Goal: Task Accomplishment & Management: Manage account settings

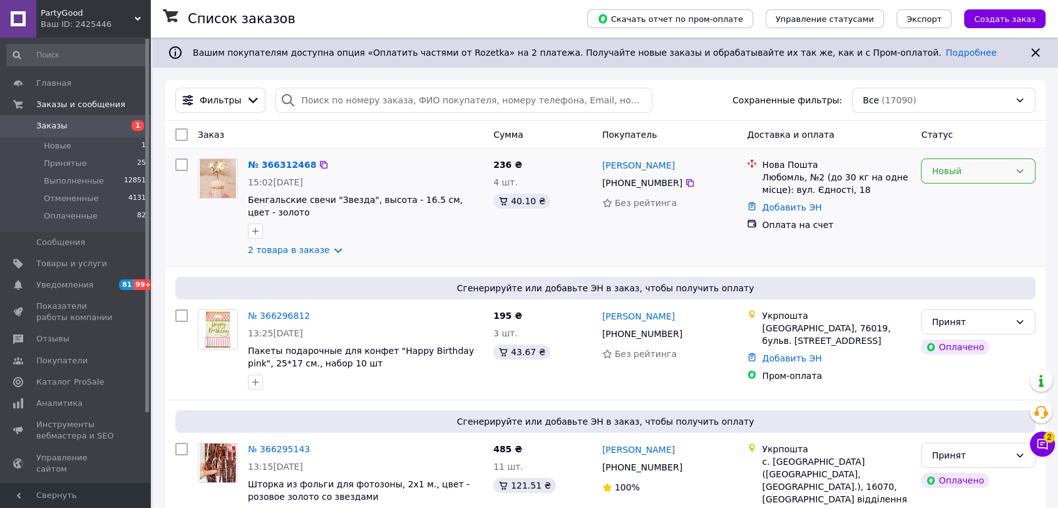
click at [975, 177] on div "Новый" at bounding box center [971, 171] width 78 height 14
click at [950, 197] on li "Принят" at bounding box center [978, 198] width 113 height 23
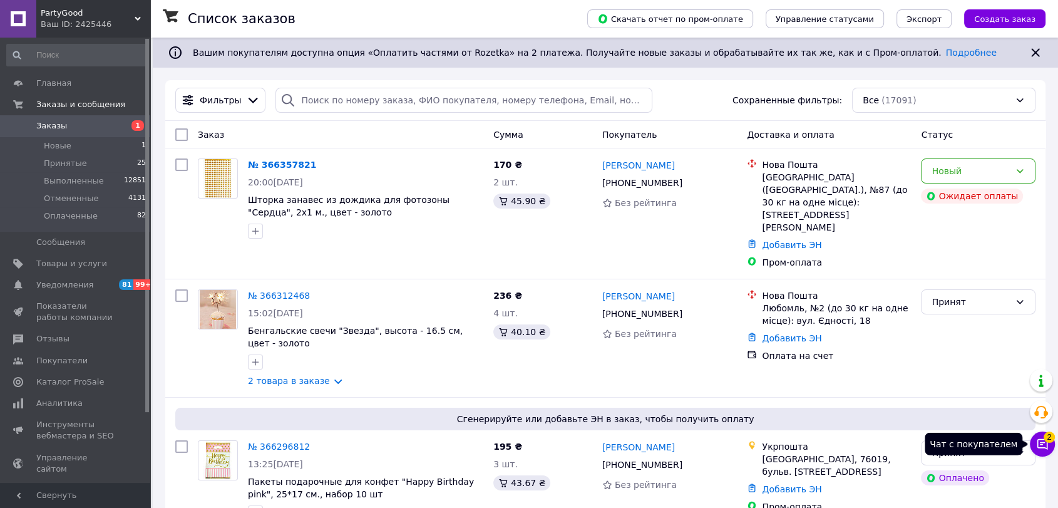
click at [1046, 442] on icon at bounding box center [1042, 444] width 13 height 13
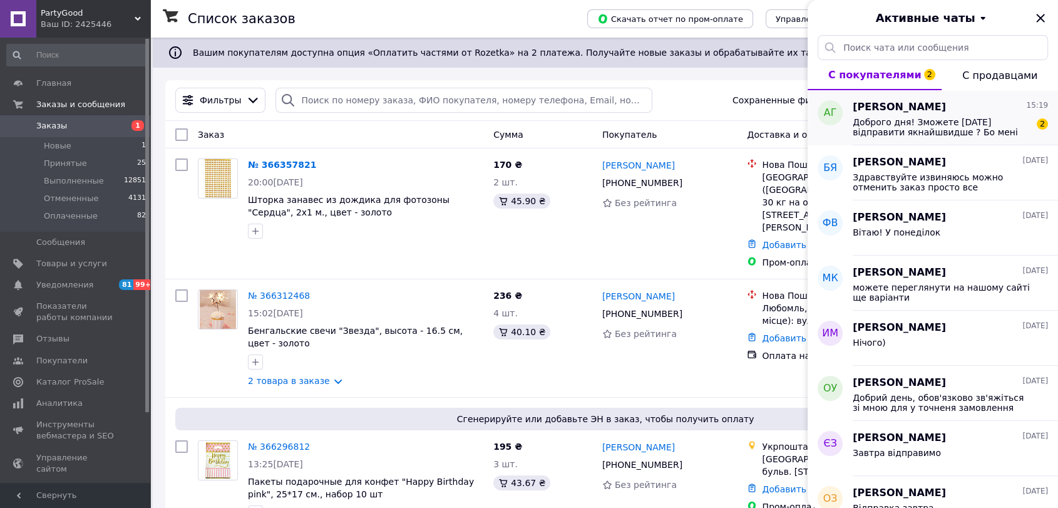
click at [960, 131] on span "Доброго дня! Зможете [DATE] відправити якнайшвидше ? Бо мені потрібно це вже у …" at bounding box center [942, 127] width 178 height 20
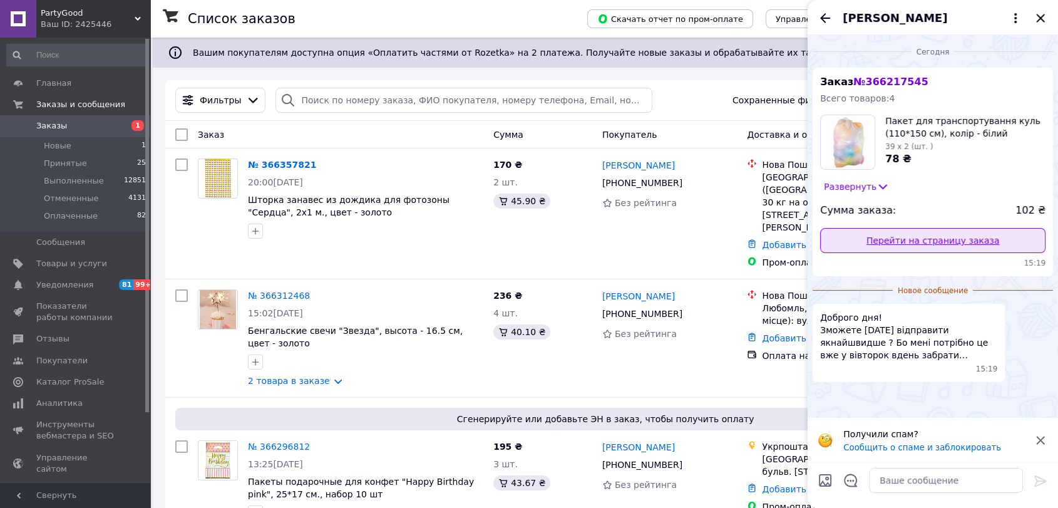
click at [891, 239] on link "Перейти на страницу заказа" at bounding box center [932, 240] width 225 height 25
click at [1042, 17] on icon "Закрыть" at bounding box center [1040, 18] width 15 height 15
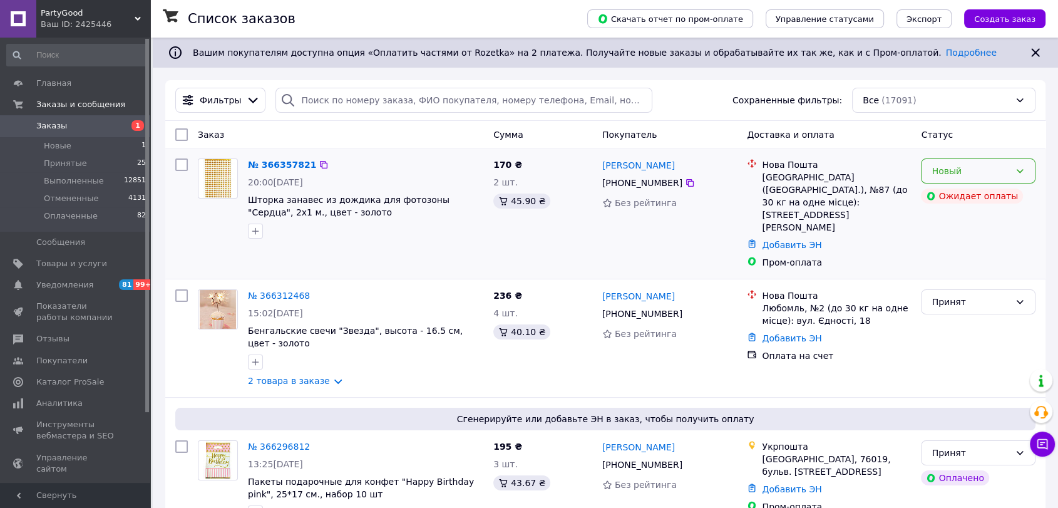
click at [1004, 174] on div "Новый" at bounding box center [971, 171] width 78 height 14
click at [979, 196] on li "Принят" at bounding box center [978, 198] width 113 height 23
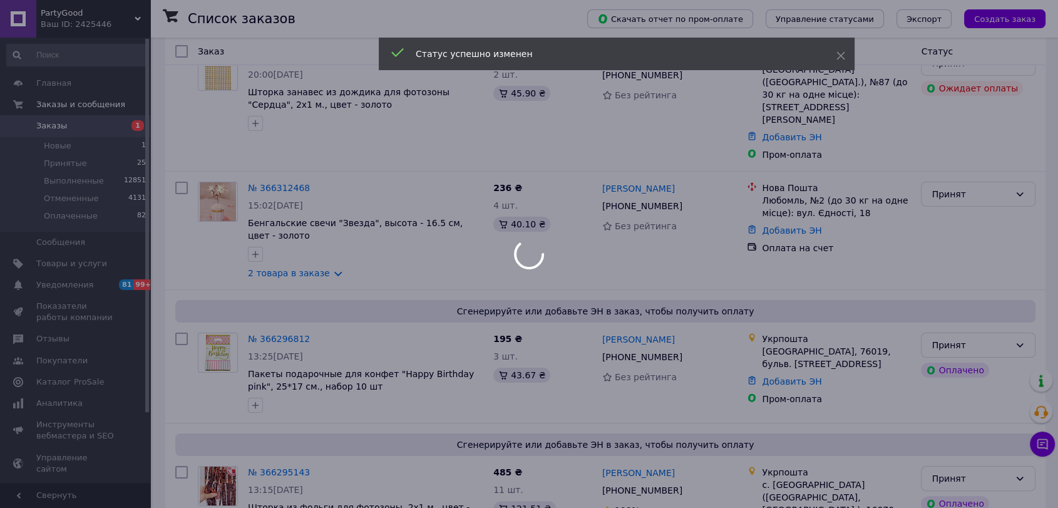
scroll to position [139, 0]
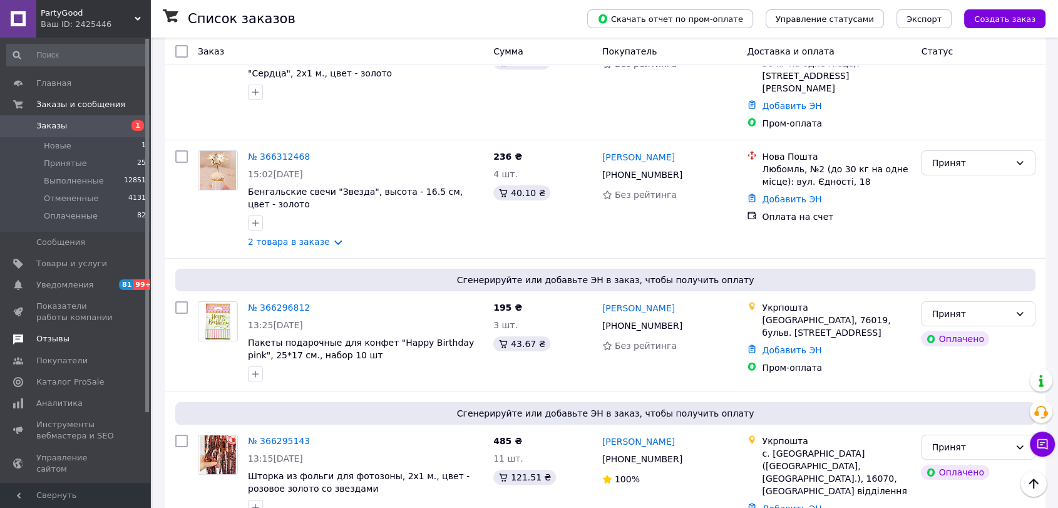
click at [50, 340] on span "Отзывы" at bounding box center [52, 338] width 33 height 11
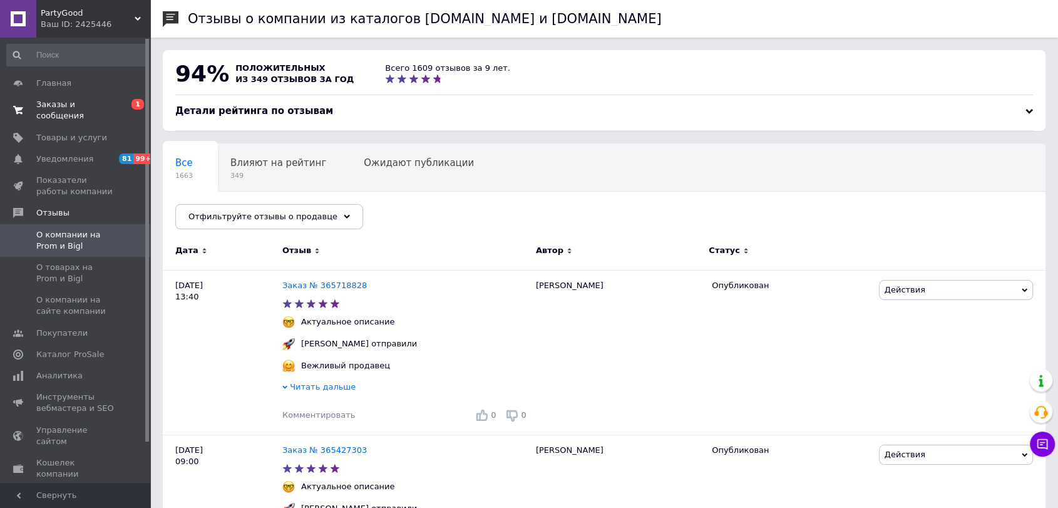
click at [93, 106] on span "Заказы и сообщения" at bounding box center [76, 110] width 80 height 23
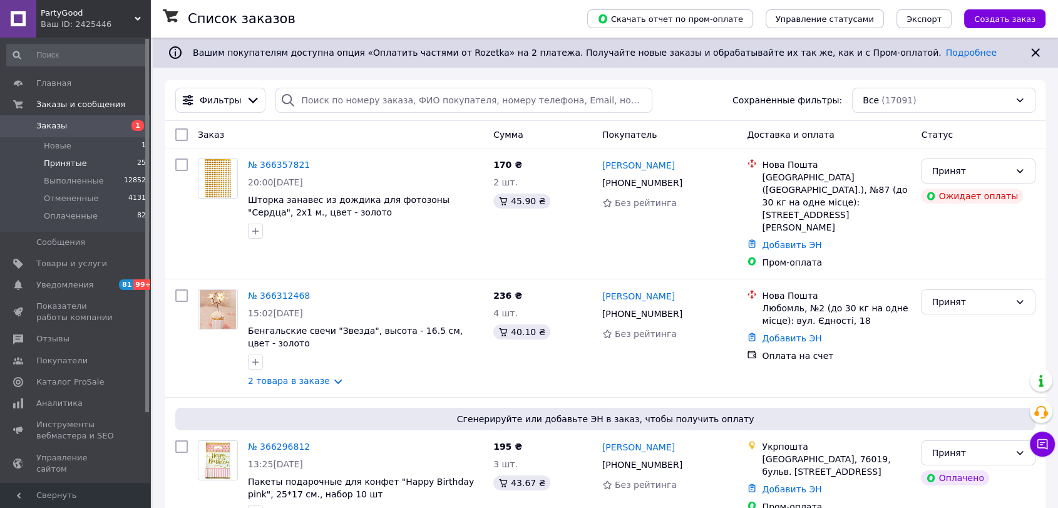
click at [64, 162] on span "Принятые" at bounding box center [65, 163] width 43 height 11
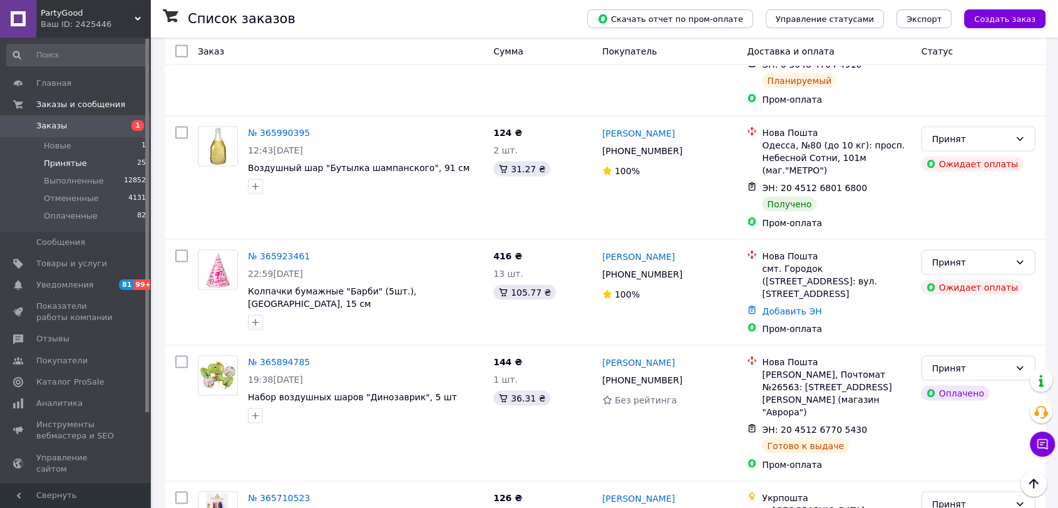
scroll to position [2322, 0]
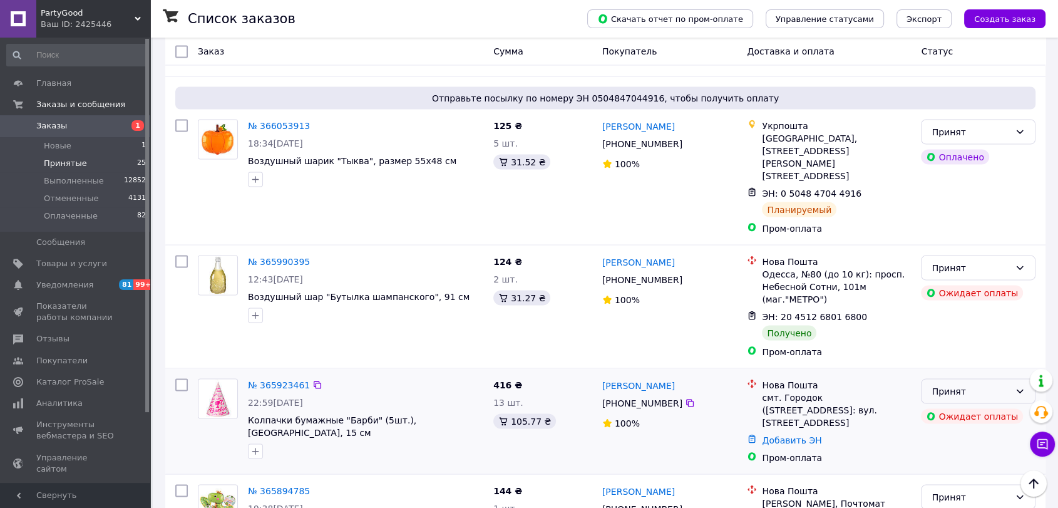
click at [977, 384] on div "Принят" at bounding box center [971, 391] width 78 height 14
click at [948, 267] on li "Отменен" at bounding box center [978, 265] width 113 height 23
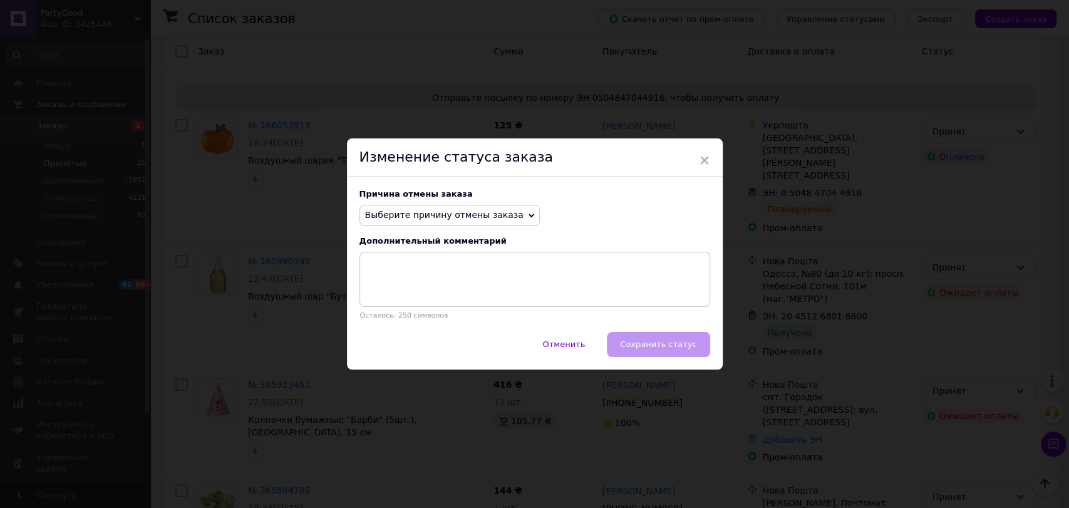
click at [426, 217] on span "Выберите причину отмены заказа" at bounding box center [444, 215] width 158 height 10
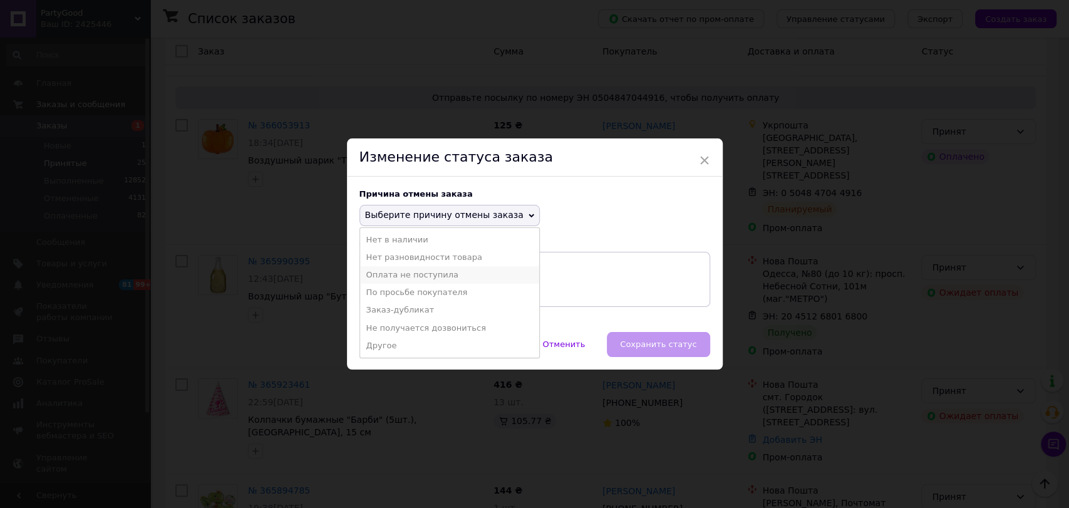
click at [408, 272] on li "Оплата не поступила" at bounding box center [449, 275] width 179 height 18
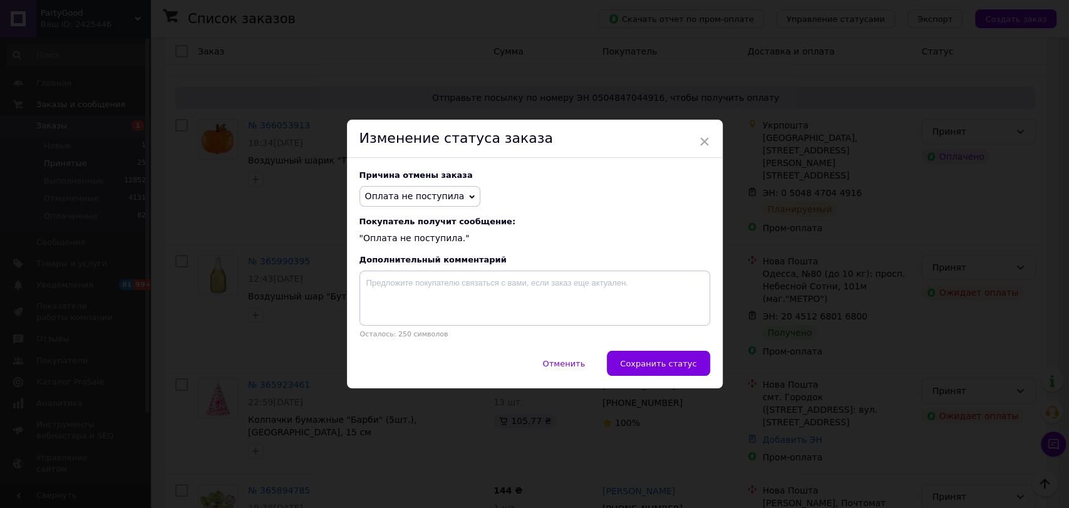
click at [656, 362] on span "Сохранить статус" at bounding box center [658, 363] width 76 height 9
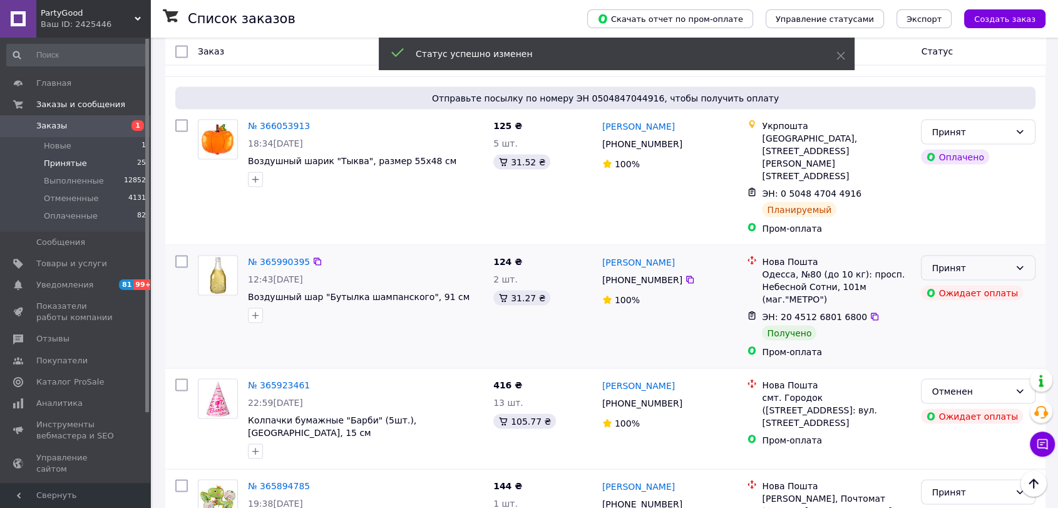
click at [1007, 260] on div "Принят" at bounding box center [971, 267] width 78 height 14
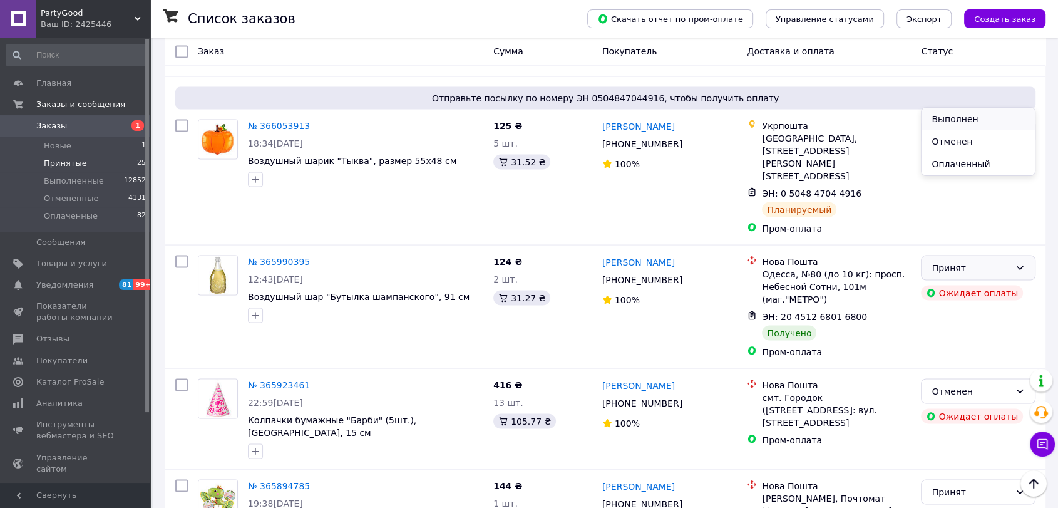
click at [965, 119] on li "Выполнен" at bounding box center [978, 119] width 113 height 23
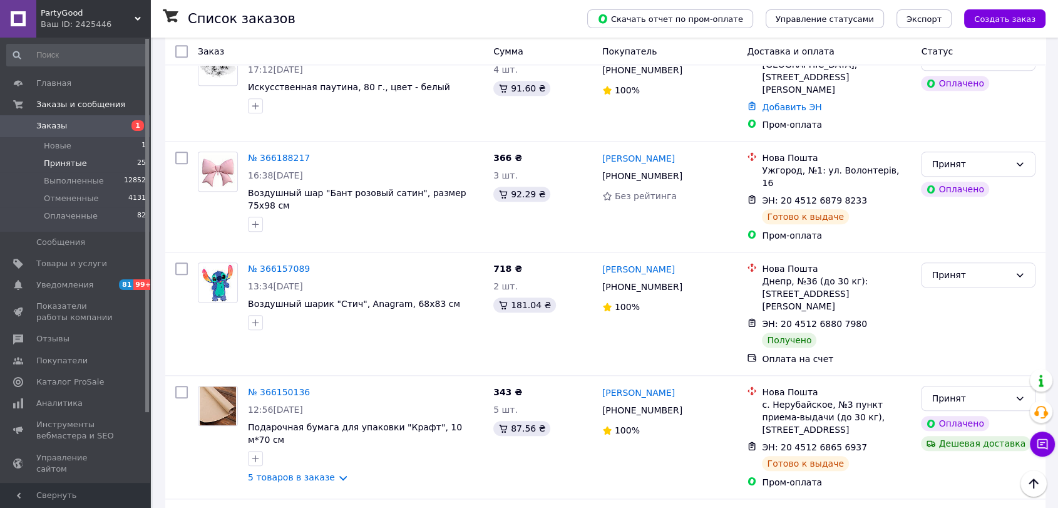
scroll to position [1257, 0]
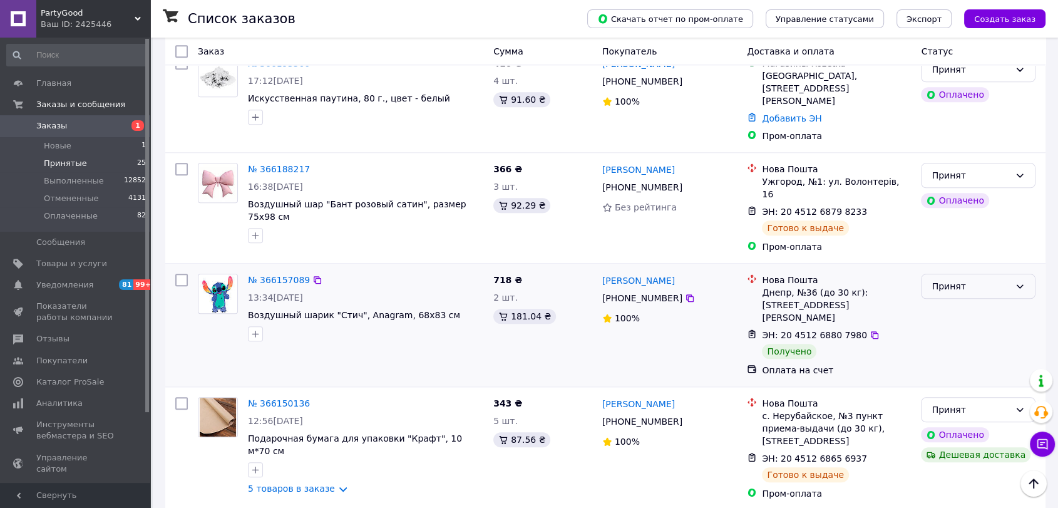
click at [965, 279] on div "Принят" at bounding box center [971, 286] width 78 height 14
click at [957, 244] on li "Выполнен" at bounding box center [978, 246] width 113 height 23
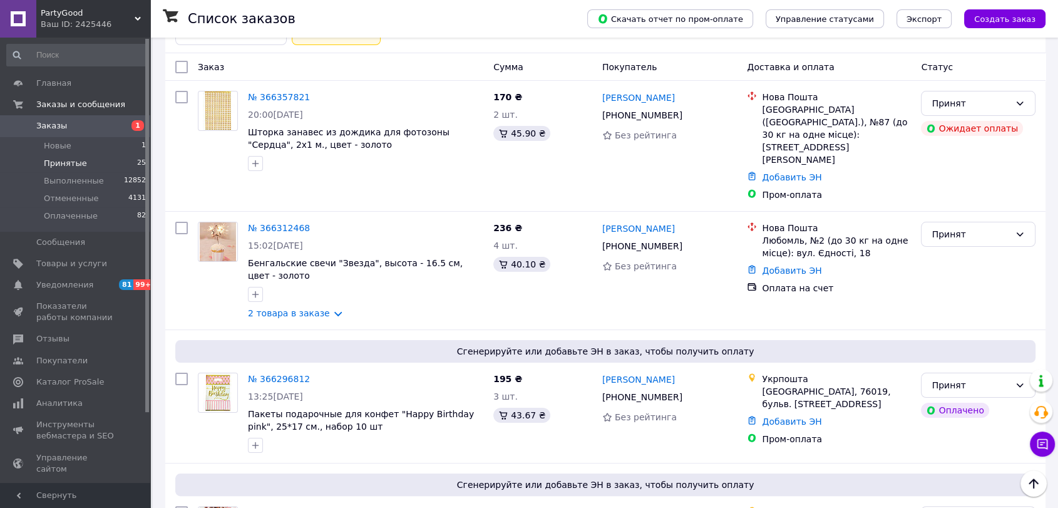
scroll to position [0, 0]
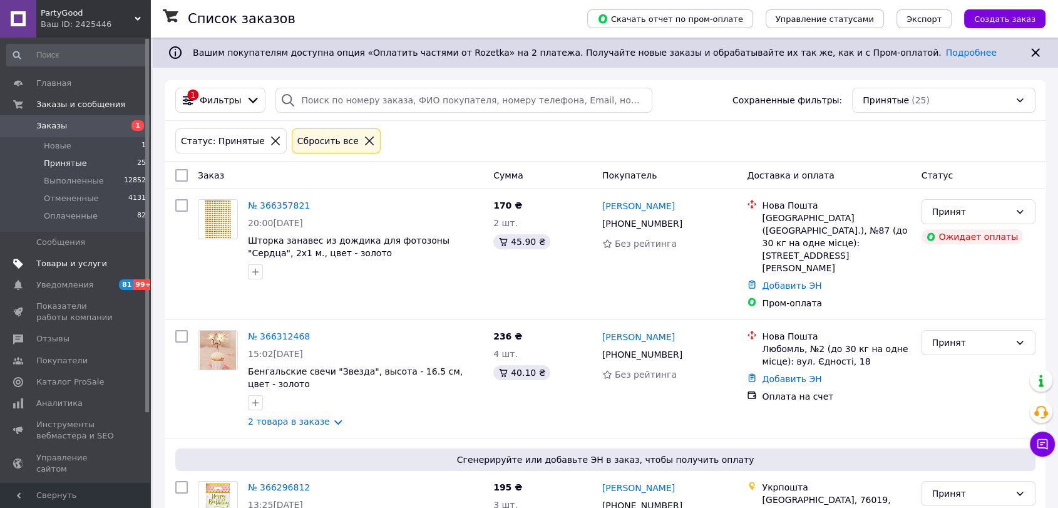
click at [68, 265] on span "Товары и услуги" at bounding box center [71, 263] width 71 height 11
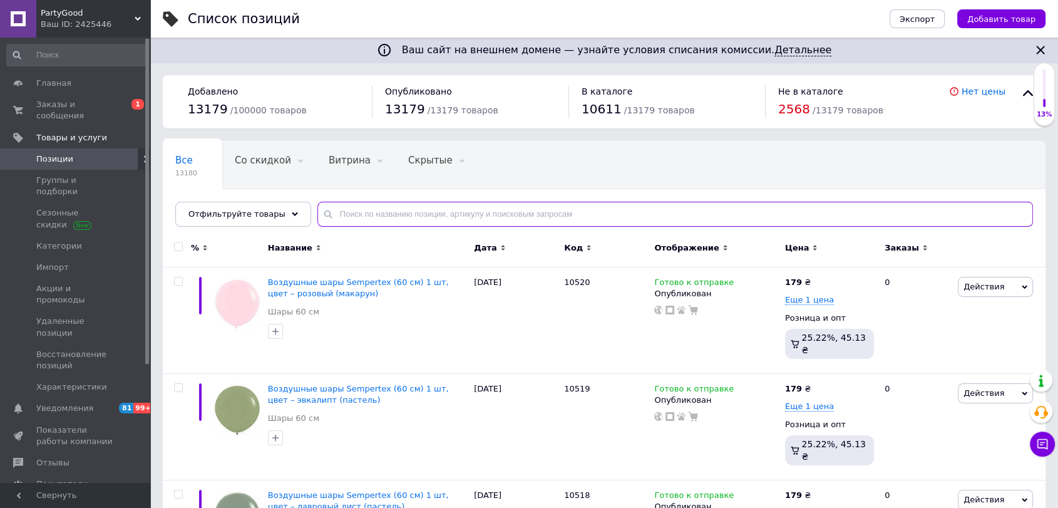
click at [373, 214] on input "text" at bounding box center [675, 214] width 716 height 25
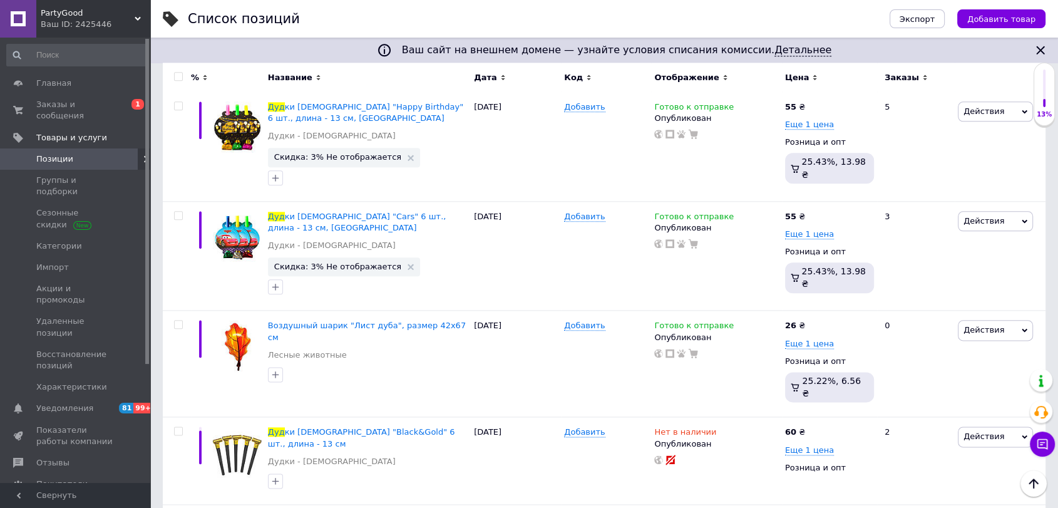
scroll to position [6204, 0]
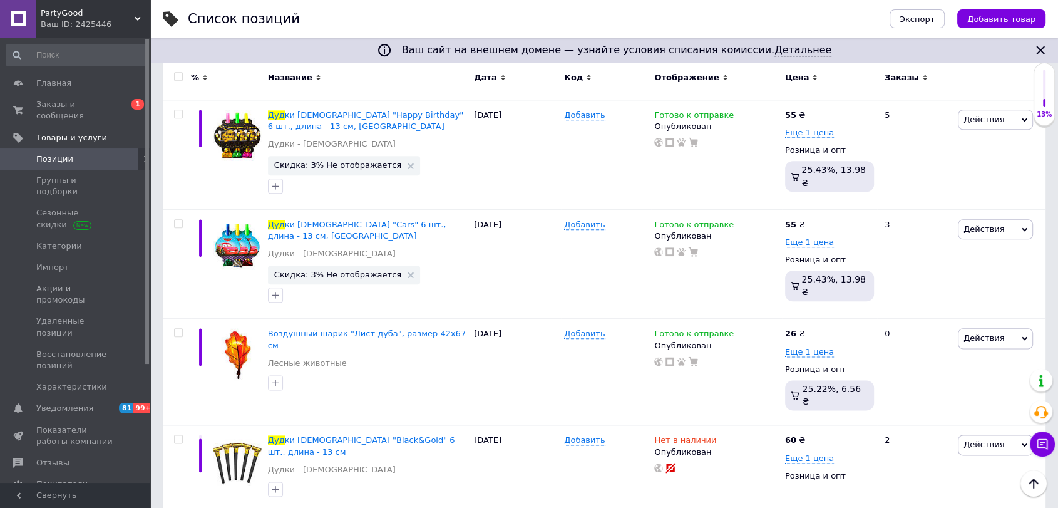
type input "дуд"
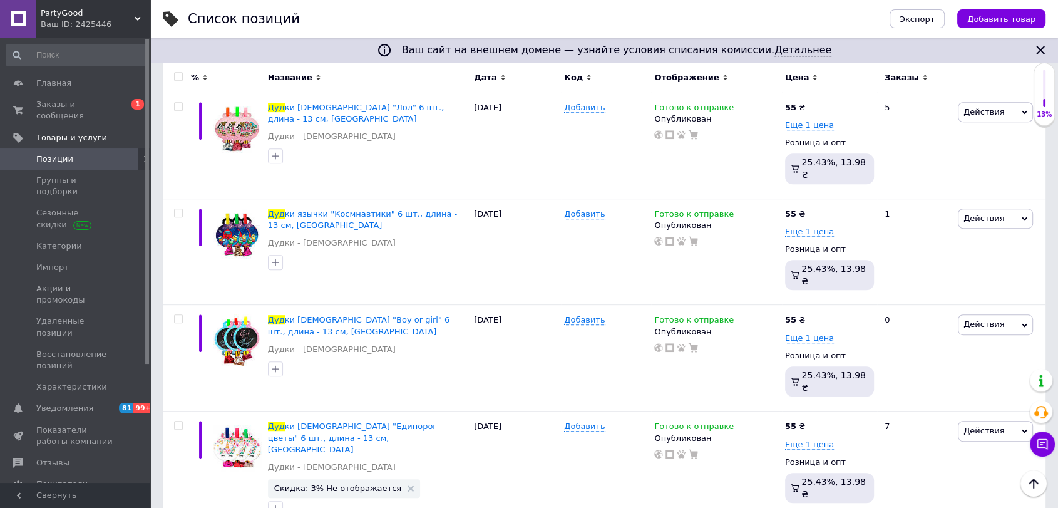
scroll to position [5230, 0]
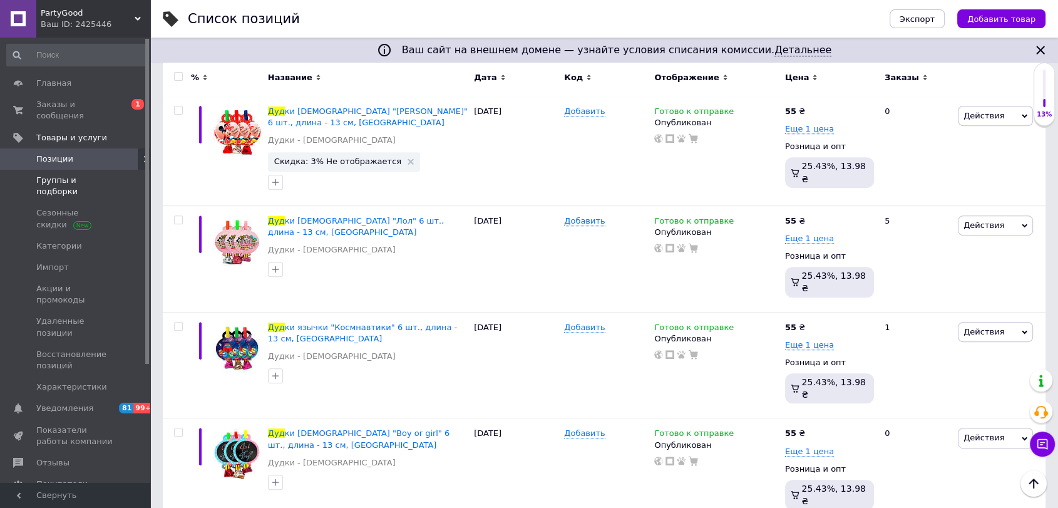
click at [54, 175] on span "Группы и подборки" at bounding box center [76, 186] width 80 height 23
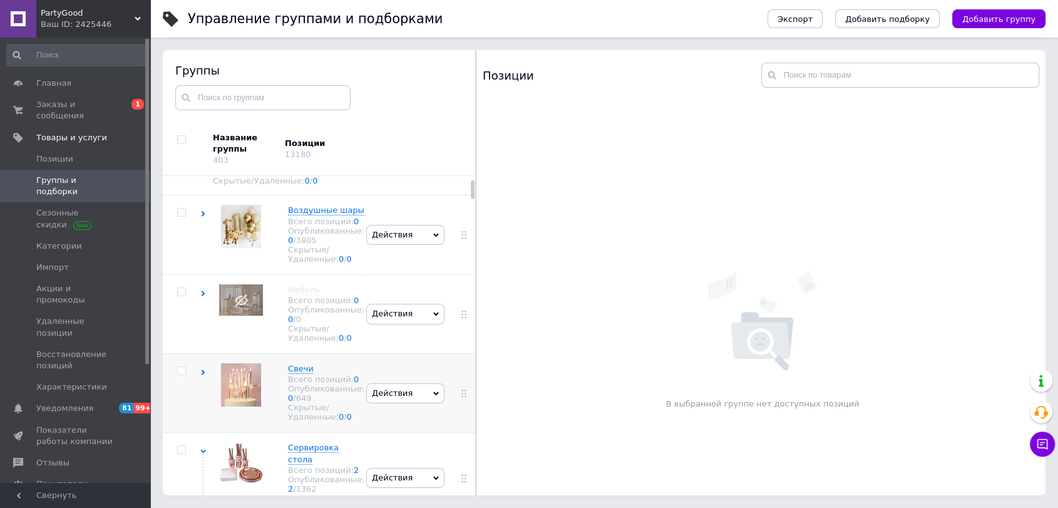
scroll to position [69, 0]
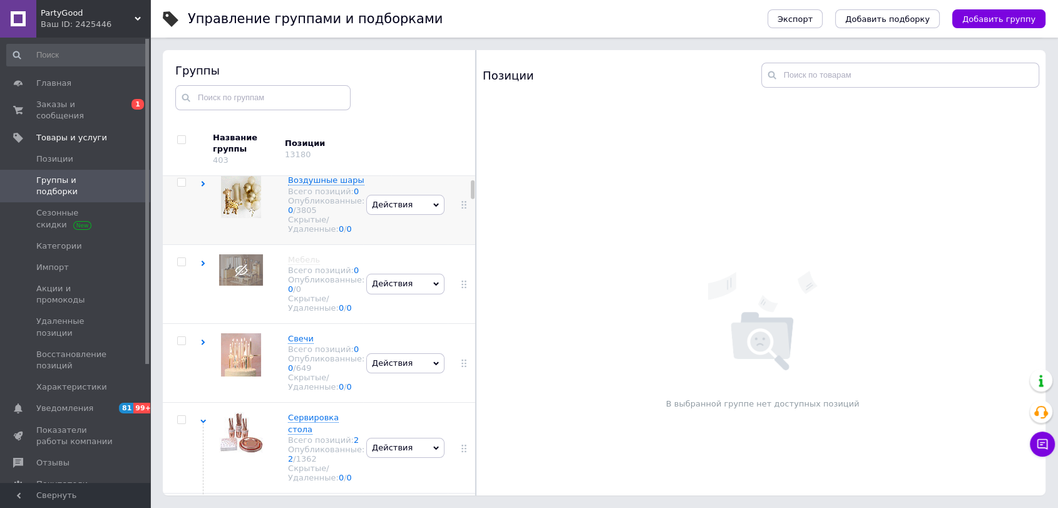
click at [389, 240] on div "Действия Скрыть группу Редактировать группу Добавить подгруппу Добавить товар У…" at bounding box center [405, 204] width 85 height 79
click at [215, 234] on div at bounding box center [238, 204] width 50 height 59
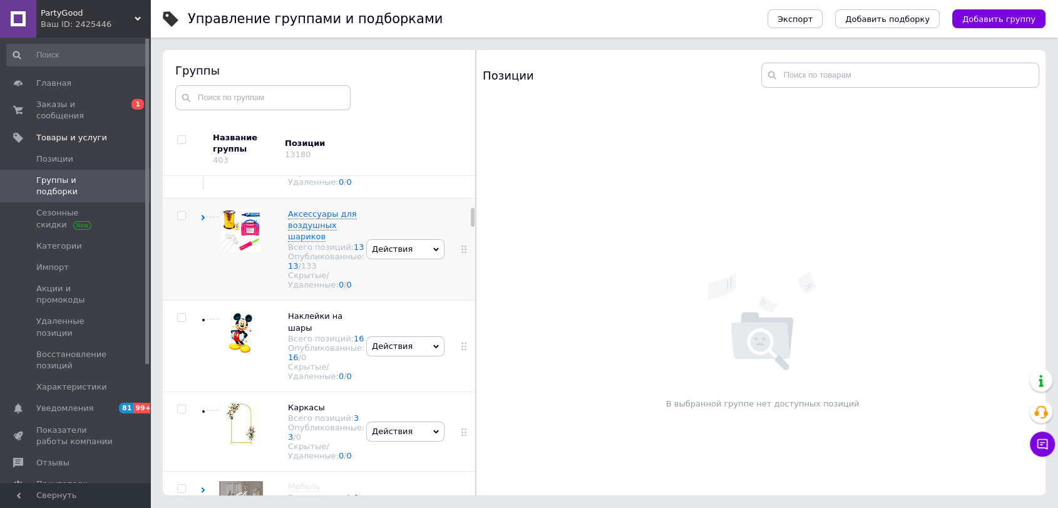
scroll to position [835, 0]
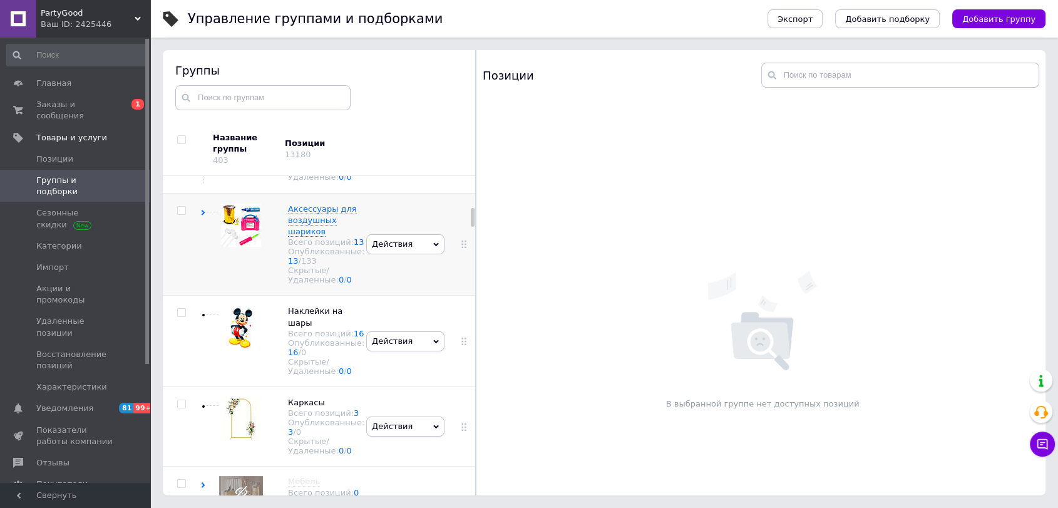
click at [264, 286] on div "Аксессуары для воздушных шариков Всего позиций: 13 Опубликованные: 13 / 133 Скр…" at bounding box center [313, 244] width 101 height 83
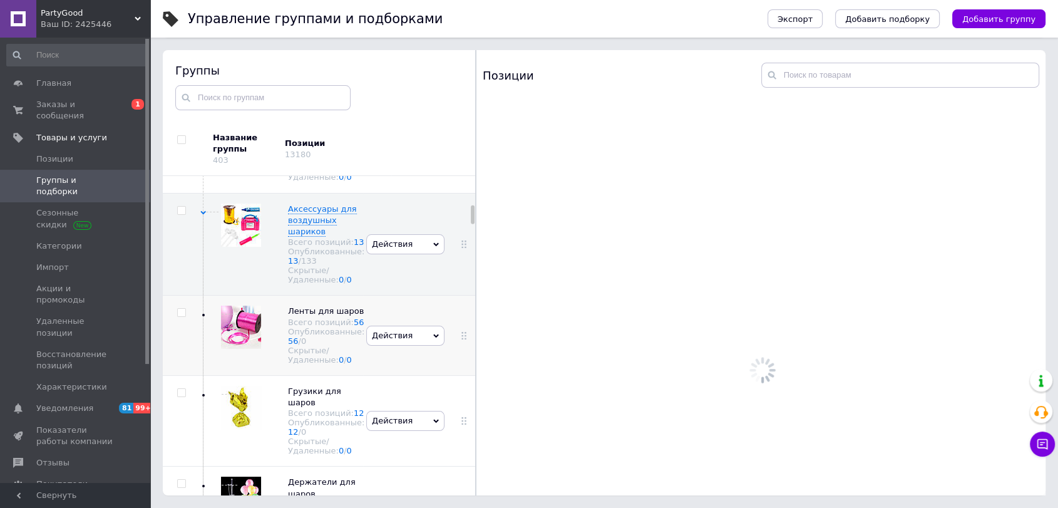
scroll to position [1043, 0]
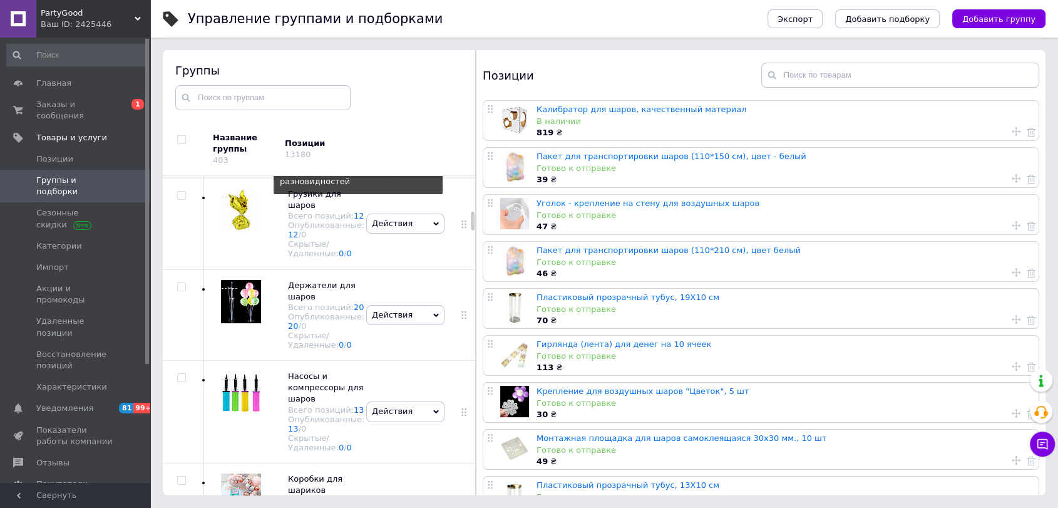
click at [354, 130] on link "56" at bounding box center [359, 124] width 11 height 9
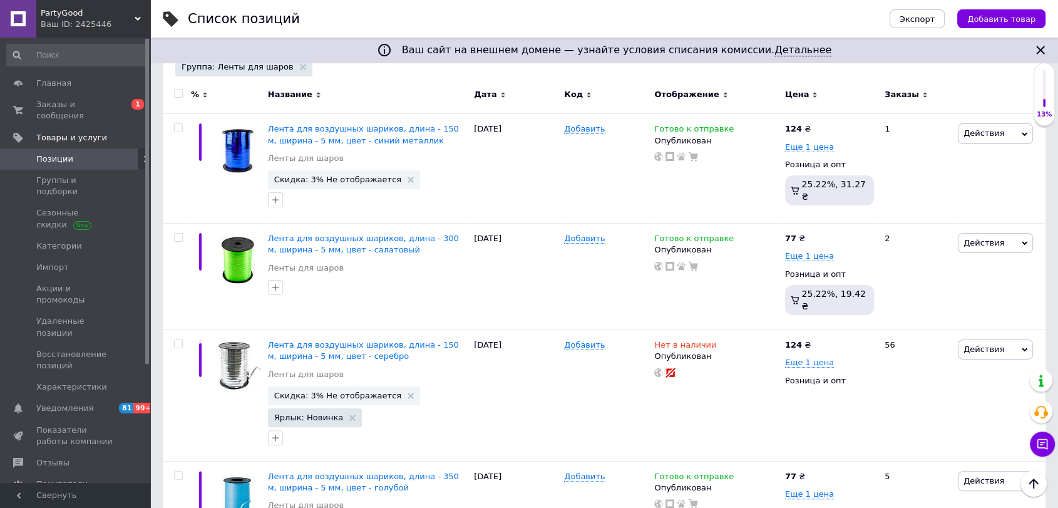
scroll to position [216, 0]
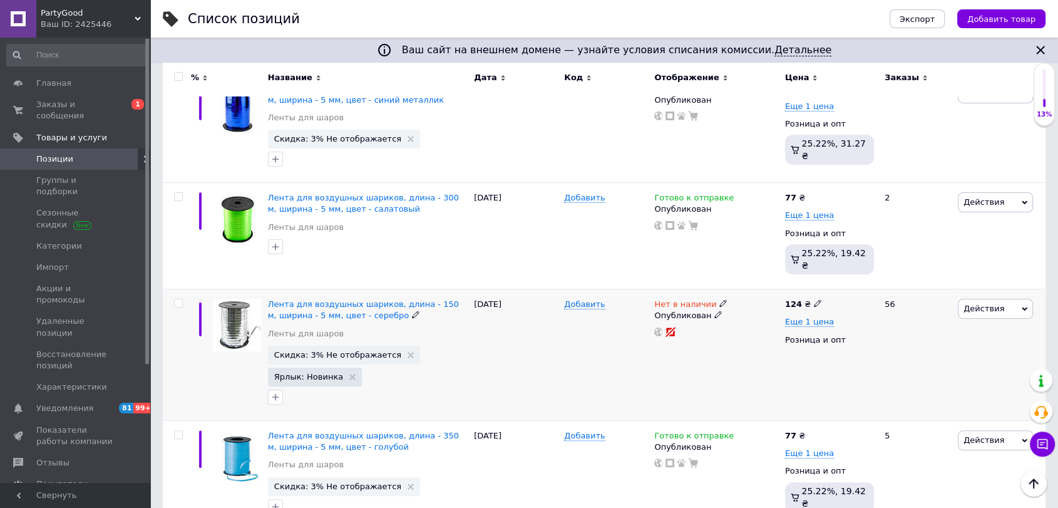
click at [719, 299] on icon at bounding box center [723, 303] width 8 height 8
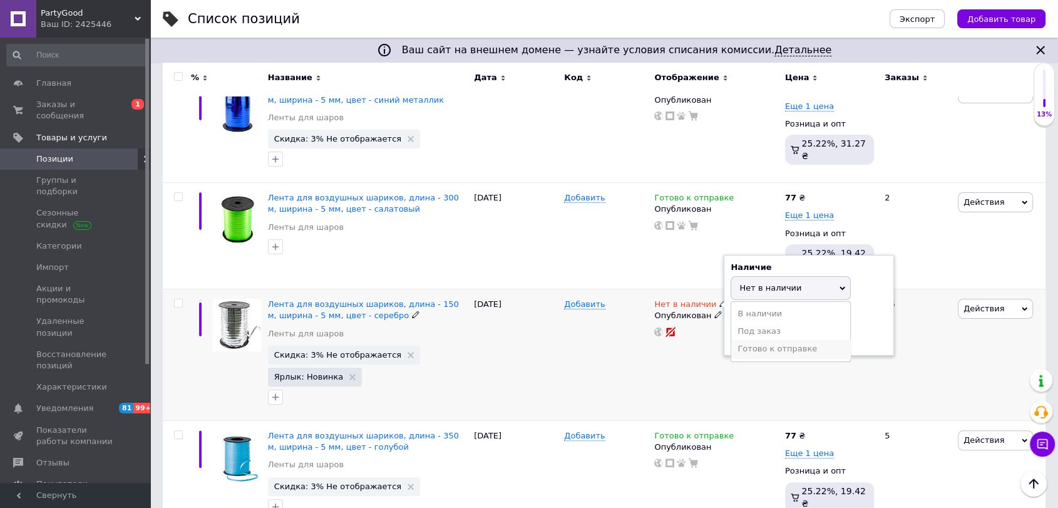
click at [756, 340] on li "Готово к отправке" at bounding box center [790, 349] width 119 height 18
click at [689, 349] on div "Нет в наличии Наличие Готово к отправке В наличии Нет в наличии Под заказ Остат…" at bounding box center [716, 354] width 131 height 131
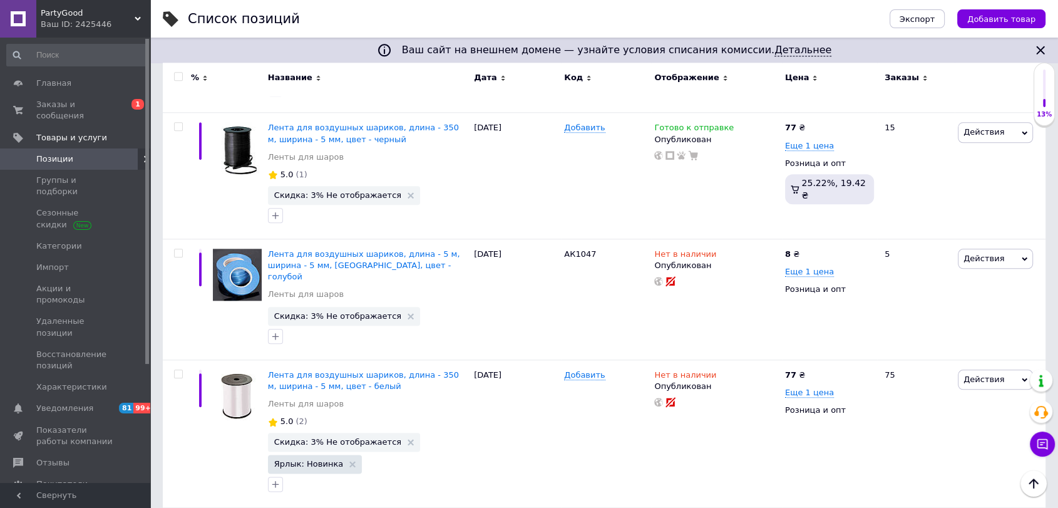
scroll to position [1367, 0]
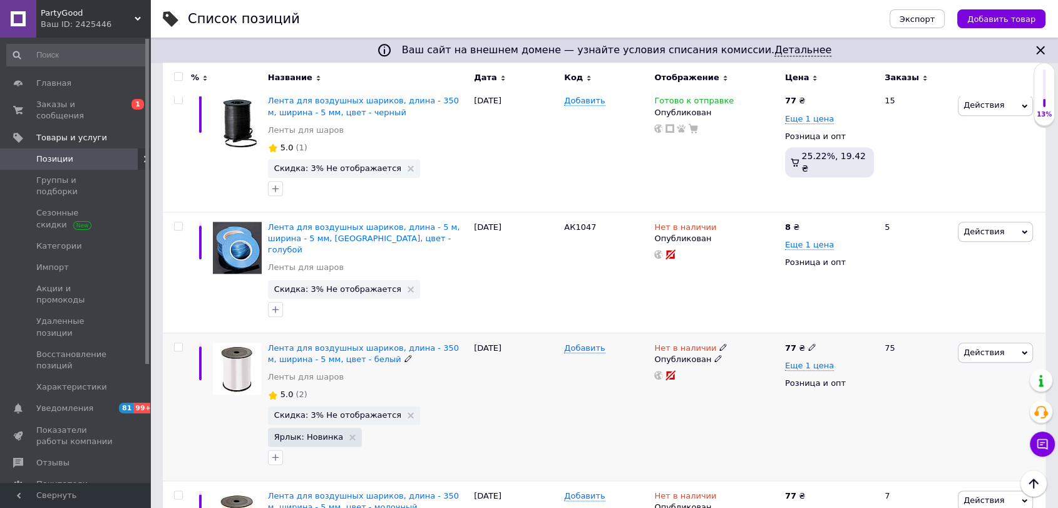
click at [719, 343] on icon at bounding box center [723, 347] width 8 height 8
click at [761, 384] on li "Готово к отправке" at bounding box center [790, 393] width 119 height 18
click at [642, 357] on div "Добавить" at bounding box center [606, 406] width 90 height 148
drag, startPoint x: 270, startPoint y: 279, endPoint x: 383, endPoint y: 287, distance: 113.0
click at [383, 332] on div "Лента для воздушных шариков, длина - 350 м, ширина - 5 мм, цвет - белый Ленты д…" at bounding box center [368, 406] width 206 height 148
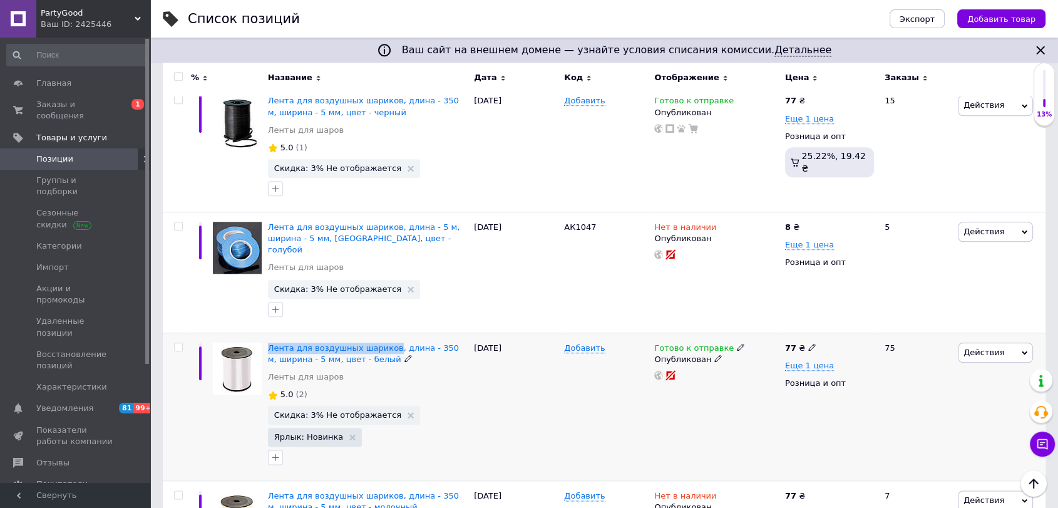
copy span "Лента для воздушных шариков"
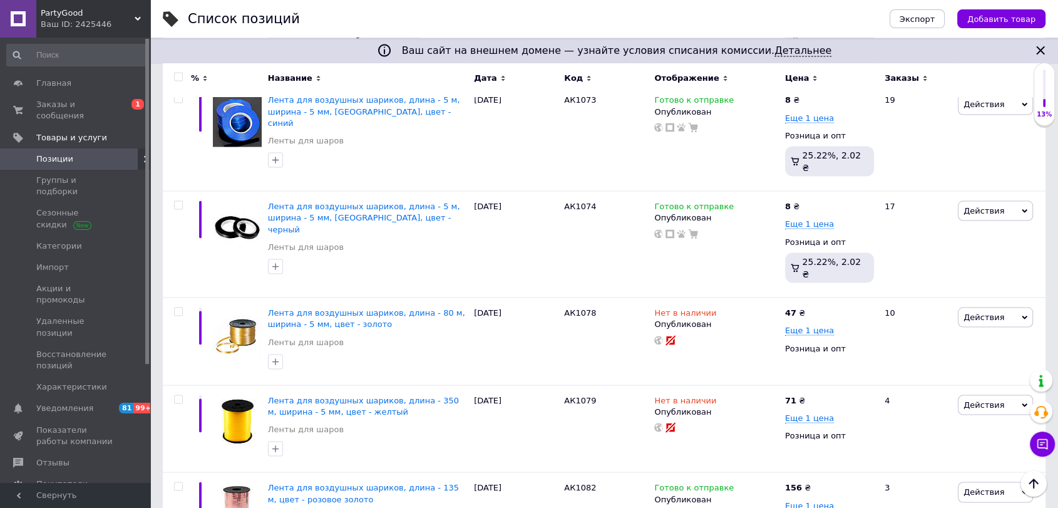
scroll to position [2369, 0]
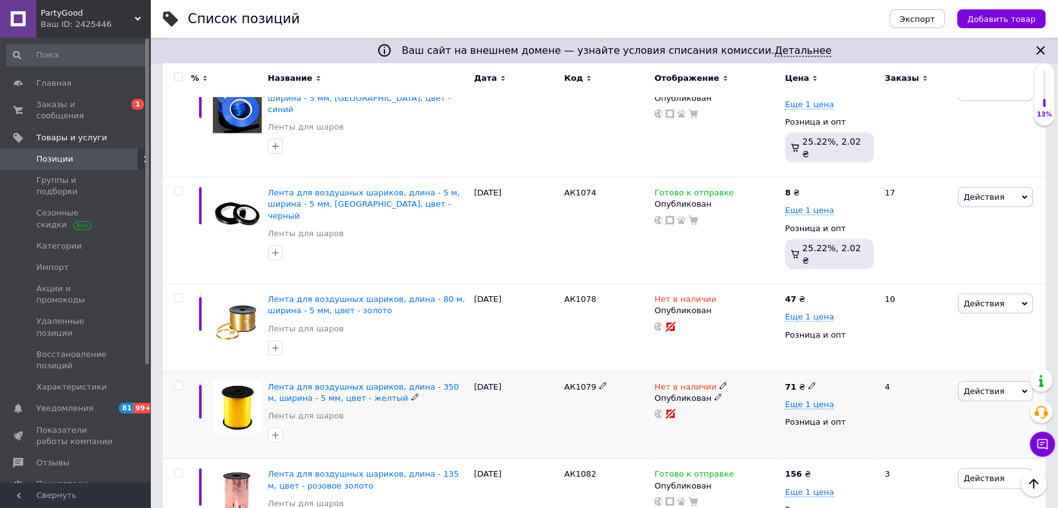
click at [719, 382] on use at bounding box center [722, 385] width 7 height 7
click at [759, 422] on li "Готово к отправке" at bounding box center [790, 431] width 119 height 18
click at [692, 371] on div "Нет в наличии Наличие Готово к отправке В наличии Нет в наличии Под заказ Остат…" at bounding box center [716, 415] width 131 height 88
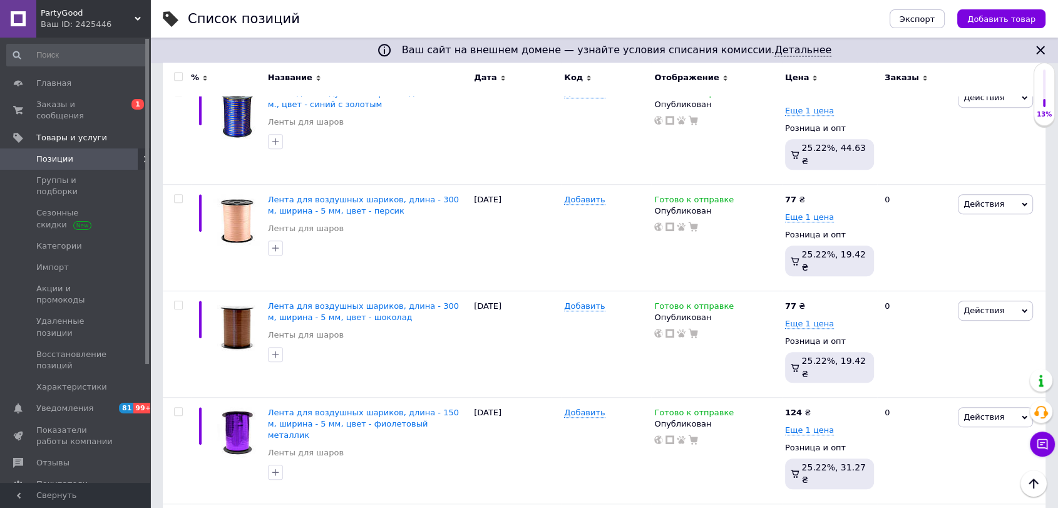
scroll to position [5404, 0]
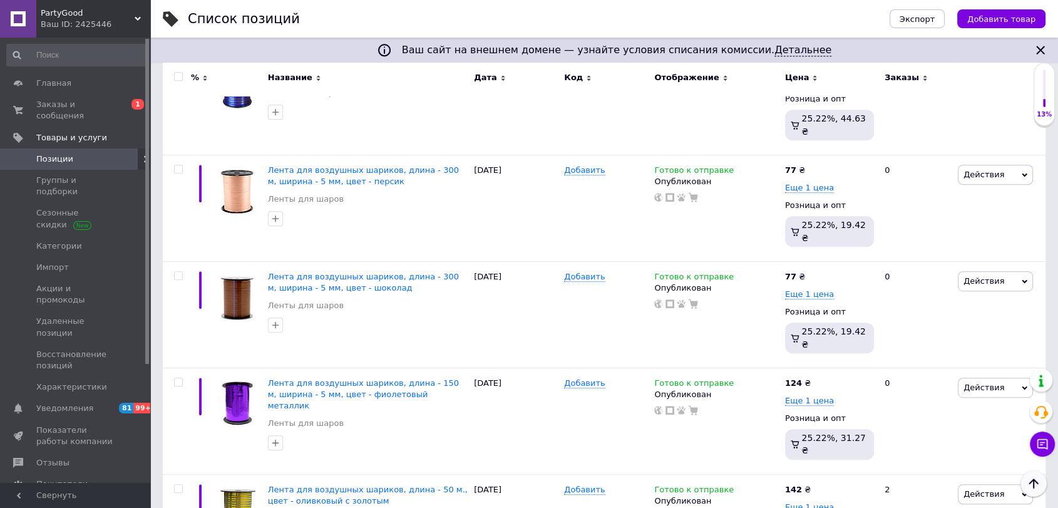
click at [1031, 481] on icon "Наверх" at bounding box center [1033, 483] width 15 height 15
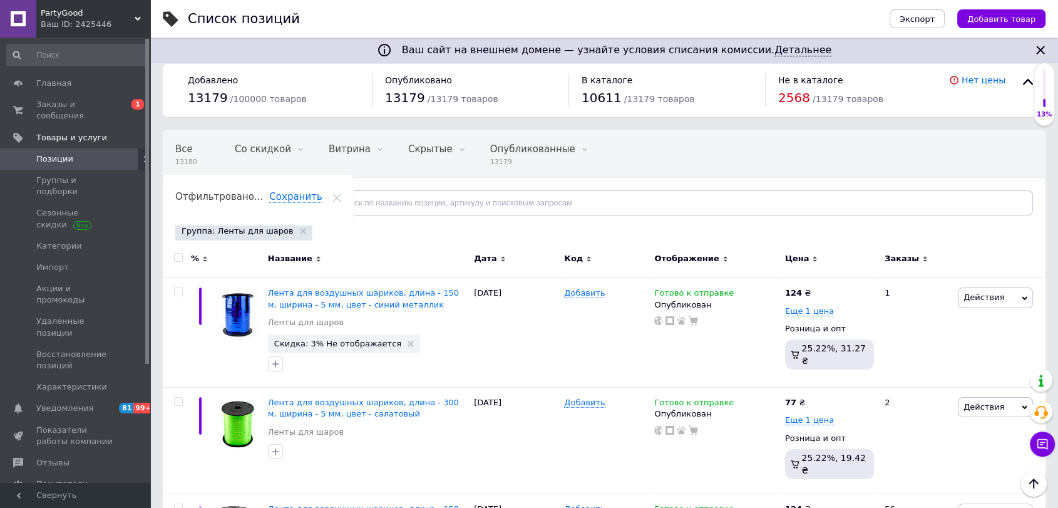
scroll to position [0, 0]
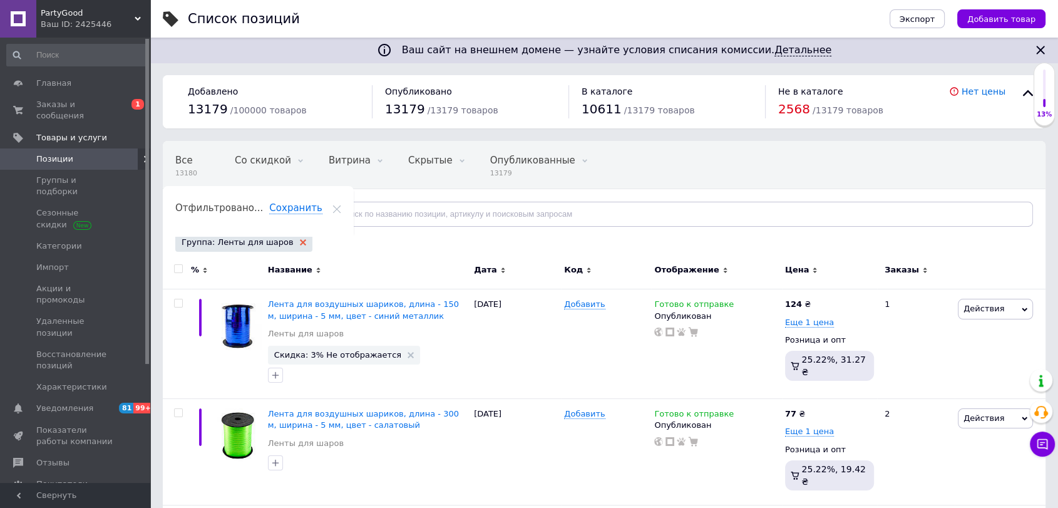
click at [300, 244] on icon at bounding box center [303, 242] width 6 height 6
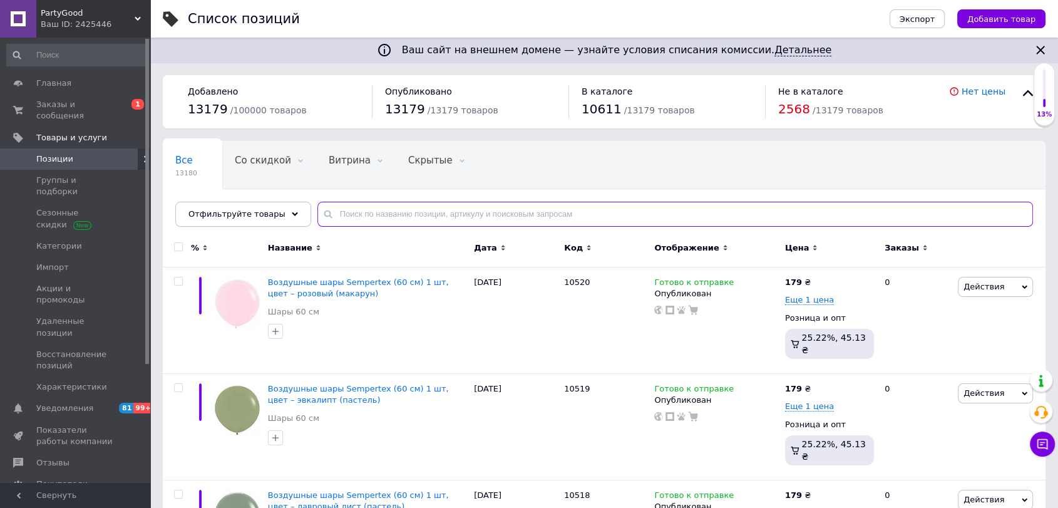
click at [422, 210] on input "text" at bounding box center [675, 214] width 716 height 25
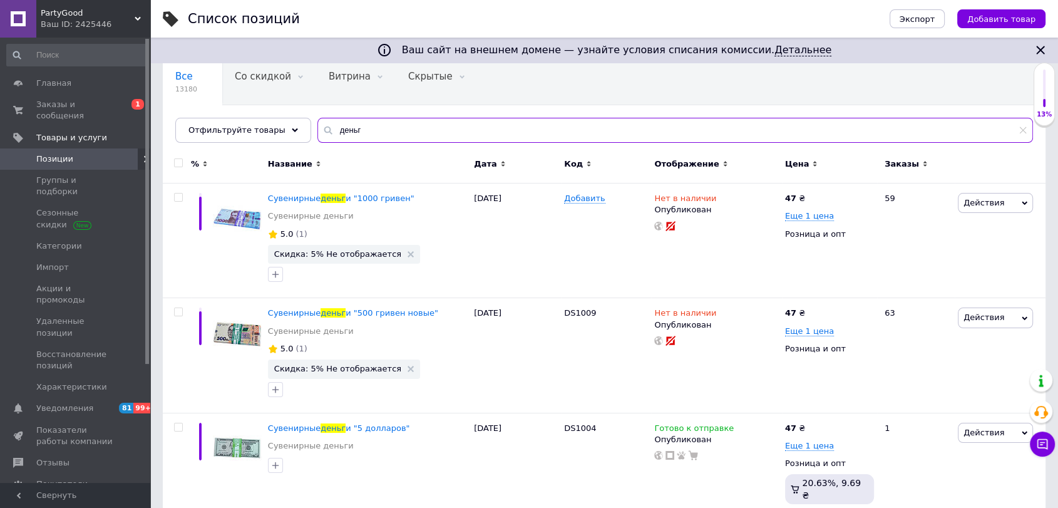
scroll to position [108, 0]
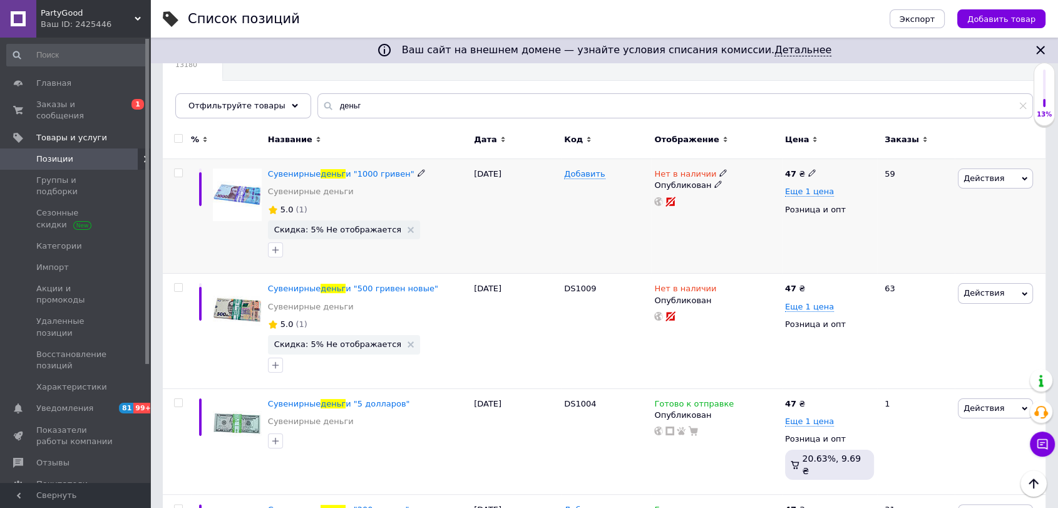
click at [719, 172] on icon at bounding box center [723, 173] width 8 height 8
drag, startPoint x: 745, startPoint y: 218, endPoint x: 734, endPoint y: 229, distance: 15.1
click at [746, 218] on li "Готово к отправке" at bounding box center [790, 219] width 119 height 18
click at [706, 250] on div "Нет в наличии Наличие Готово к отправке В наличии Нет в наличии Под заказ Остат…" at bounding box center [716, 216] width 131 height 115
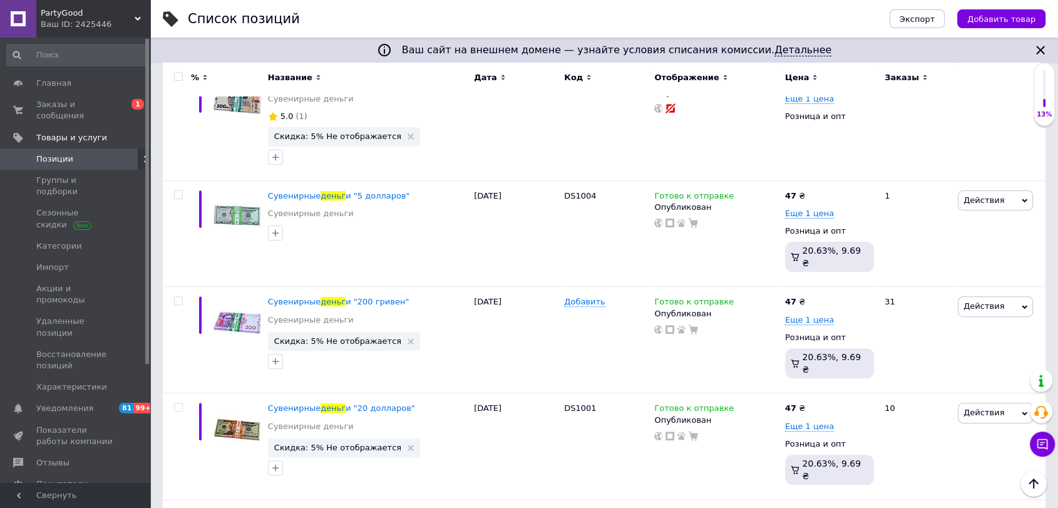
scroll to position [0, 0]
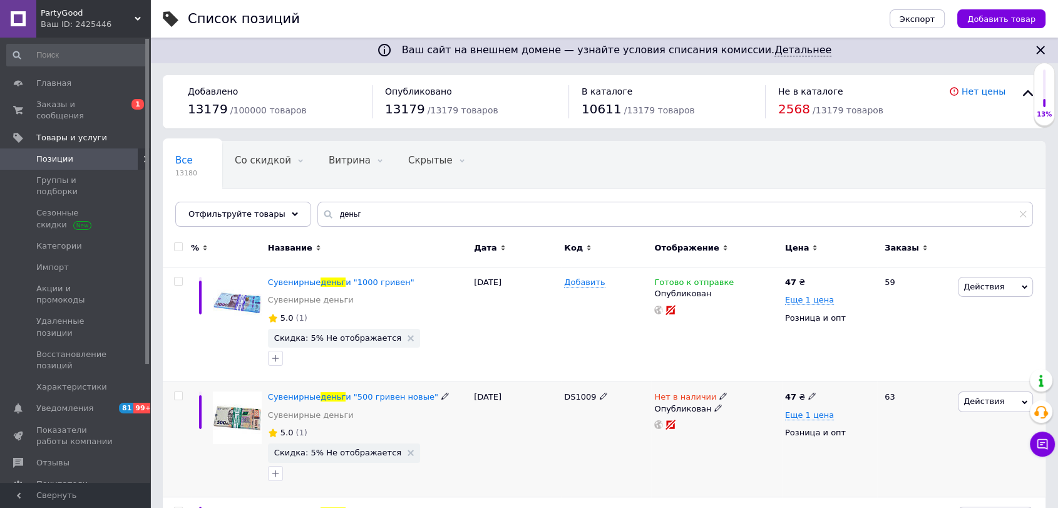
click at [719, 395] on icon at bounding box center [723, 396] width 8 height 8
click at [756, 440] on li "Готово к отправке" at bounding box center [790, 442] width 119 height 18
click at [653, 460] on div "Нет в наличии Наличие Готово к отправке В наличии Нет в наличии Под заказ Остат…" at bounding box center [716, 439] width 131 height 115
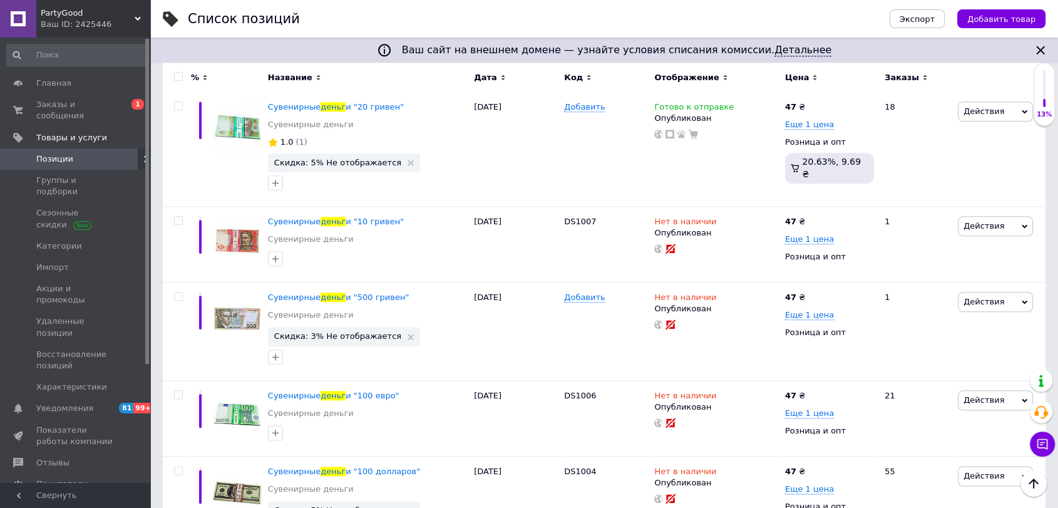
scroll to position [1425, 0]
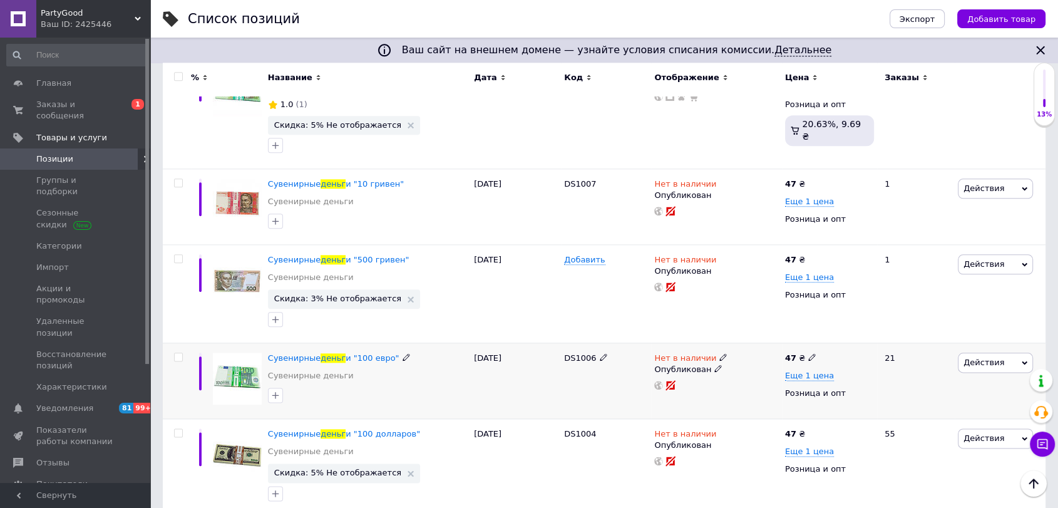
click at [719, 353] on icon at bounding box center [723, 357] width 8 height 8
click at [767, 394] on li "Готово к отправке" at bounding box center [790, 403] width 119 height 18
click at [701, 347] on div "Нет в наличии Наличие Готово к отправке В наличии Нет в наличии Под заказ Остат…" at bounding box center [716, 380] width 131 height 76
click at [719, 429] on icon at bounding box center [723, 433] width 8 height 8
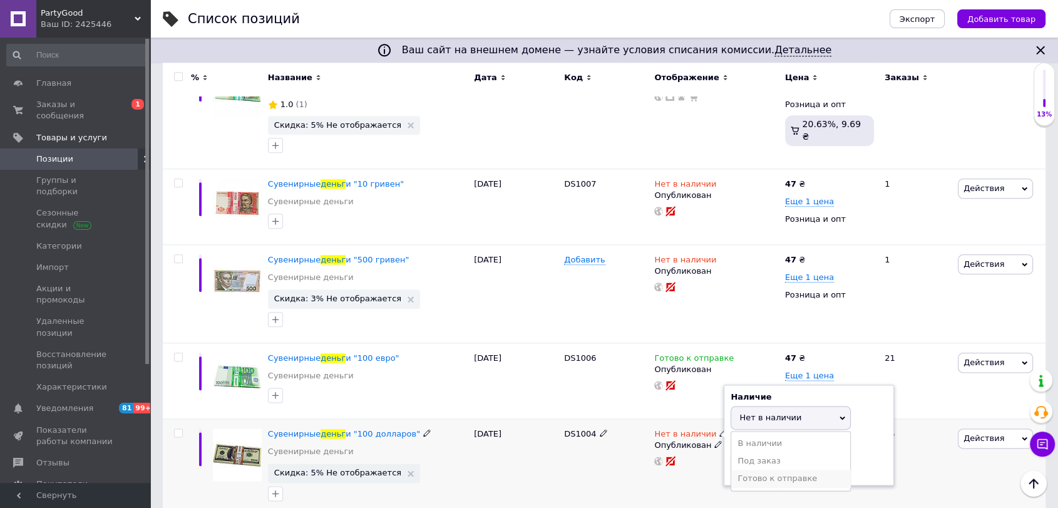
click at [759, 470] on li "Готово к отправке" at bounding box center [790, 479] width 119 height 18
click at [709, 425] on div "Нет в наличии Наличие Готово к отправке В наличии Нет в наличии Под заказ Остат…" at bounding box center [716, 468] width 131 height 98
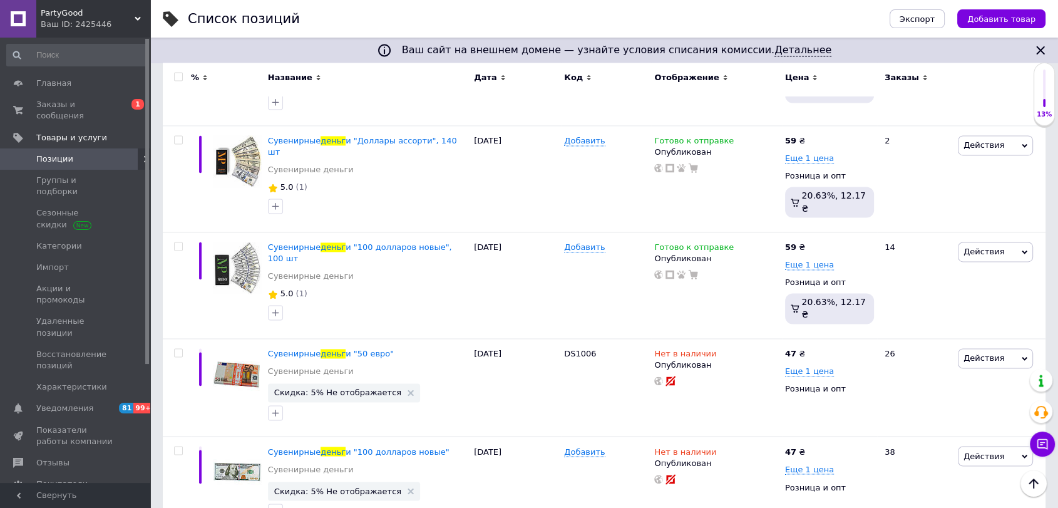
scroll to position [1943, 0]
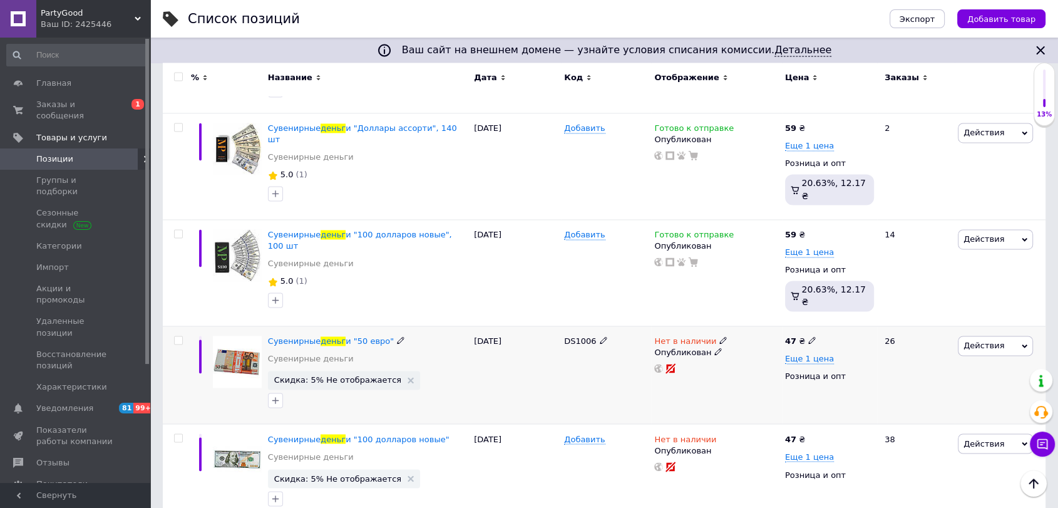
click at [719, 336] on use at bounding box center [722, 339] width 7 height 7
click at [780, 377] on li "Готово к отправке" at bounding box center [790, 386] width 119 height 18
click at [693, 326] on div "Нет в наличии Наличие Готово к отправке В наличии Нет в наличии Под заказ Остат…" at bounding box center [716, 375] width 131 height 98
click at [719, 434] on icon at bounding box center [723, 438] width 8 height 8
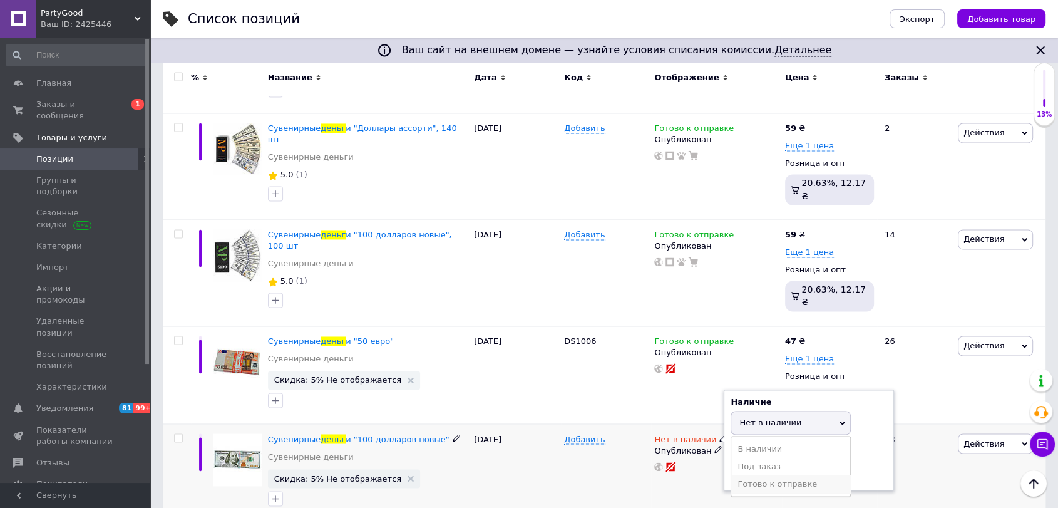
click at [763, 475] on li "Готово к отправке" at bounding box center [790, 484] width 119 height 18
click at [610, 424] on div "Добавить" at bounding box center [606, 473] width 90 height 98
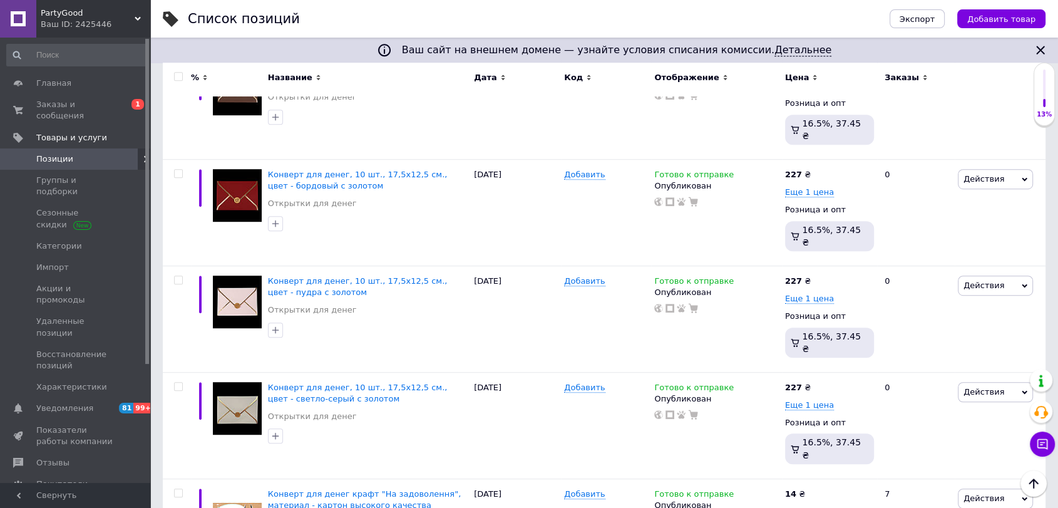
scroll to position [10245, 0]
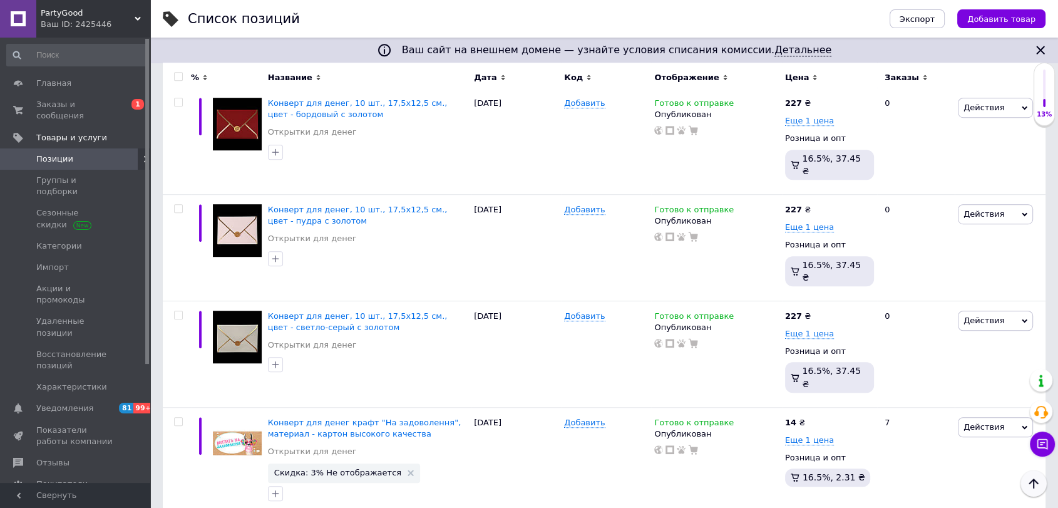
click at [1035, 482] on icon "Наверх" at bounding box center [1033, 483] width 15 height 15
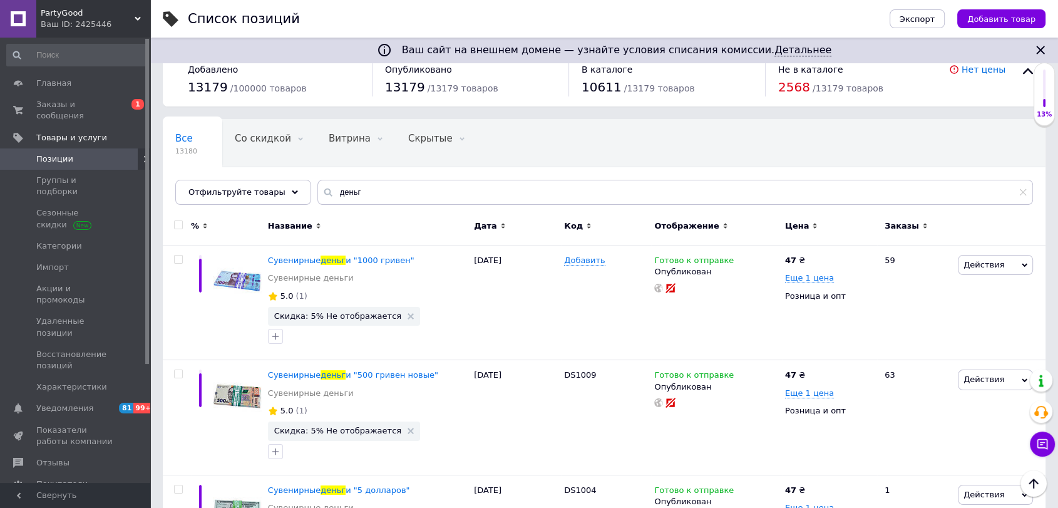
scroll to position [0, 0]
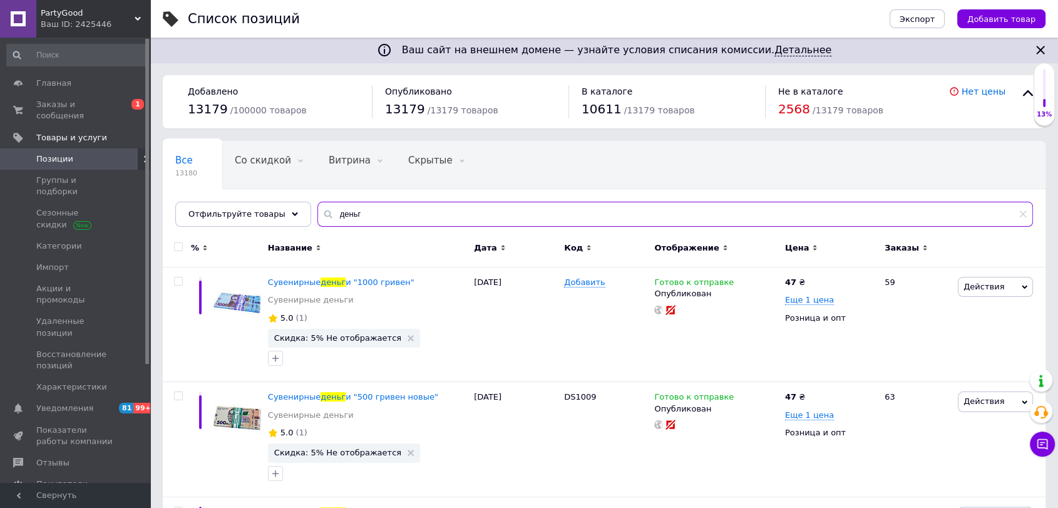
drag, startPoint x: 346, startPoint y: 212, endPoint x: 307, endPoint y: 211, distance: 39.4
click at [317, 212] on div "деньг" at bounding box center [675, 214] width 716 height 25
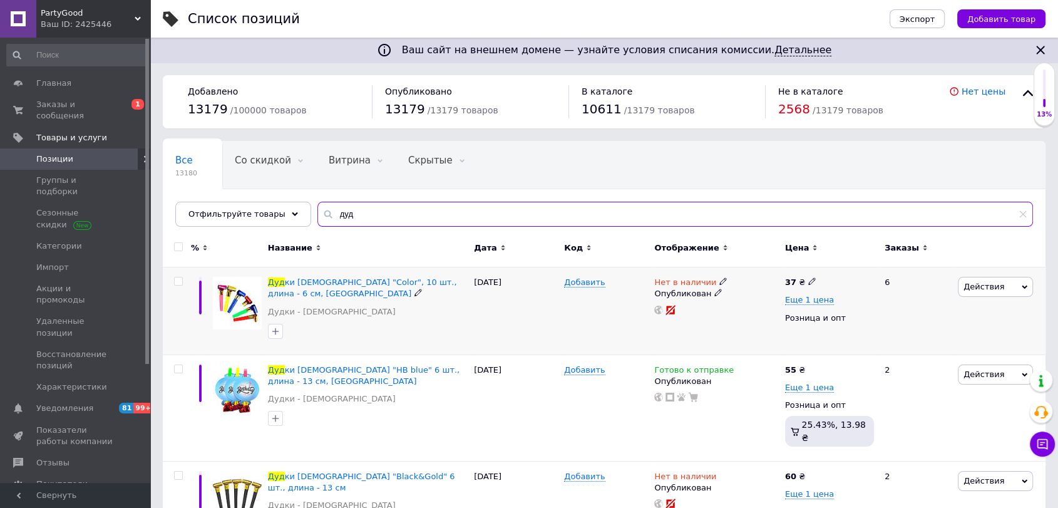
type input "дуд"
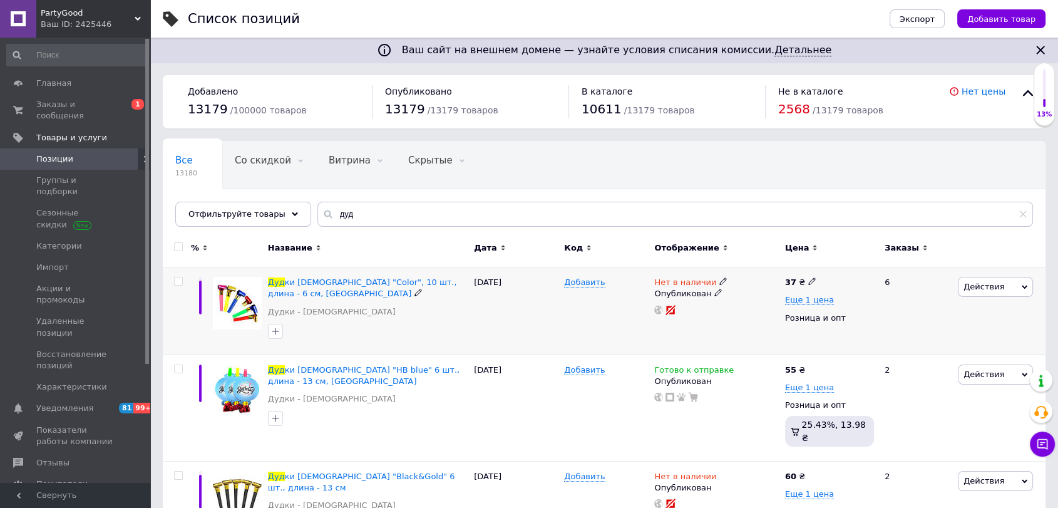
click at [719, 277] on icon at bounding box center [723, 281] width 8 height 8
click at [756, 324] on li "Готово к отправке" at bounding box center [790, 328] width 119 height 18
click at [600, 332] on div "Добавить" at bounding box center [606, 311] width 90 height 88
drag, startPoint x: 267, startPoint y: 274, endPoint x: 426, endPoint y: 282, distance: 159.2
click at [426, 282] on div "Дуд ки [DEMOGRAPHIC_DATA] "Color", 10 шт., длина - 6 см, Польша Дудки - язычки" at bounding box center [368, 311] width 206 height 88
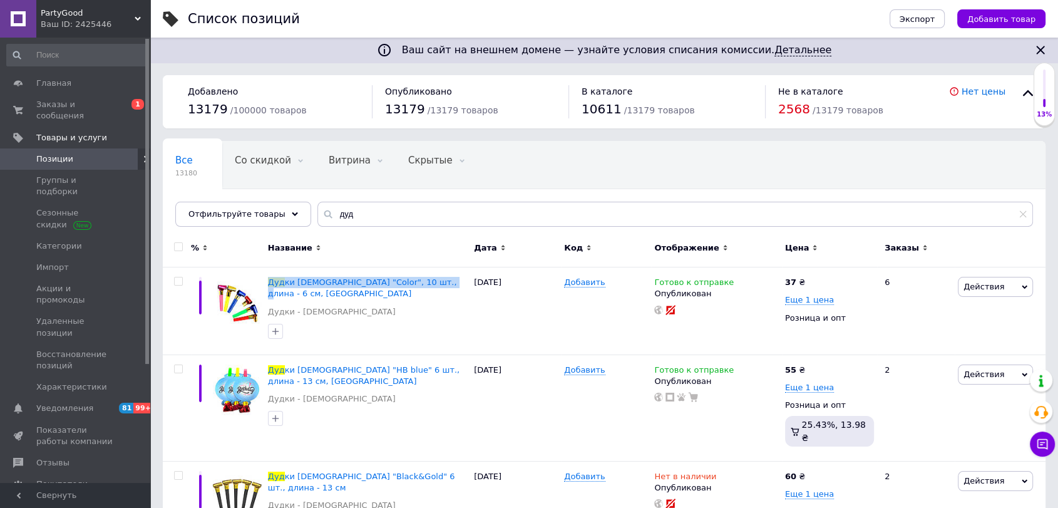
copy span "Дуд ки [DEMOGRAPHIC_DATA] "Color", 10 шт., длина - 6 см,"
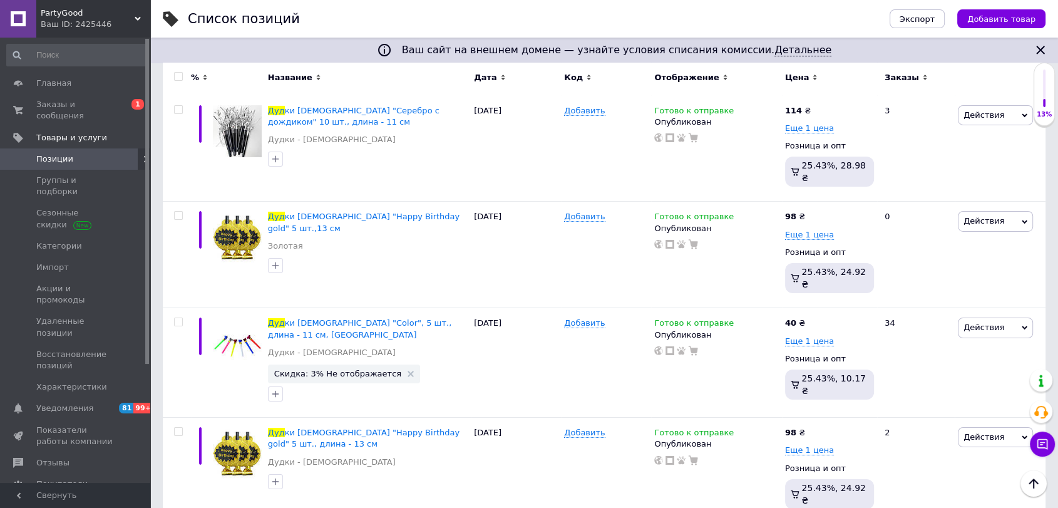
scroll to position [4292, 0]
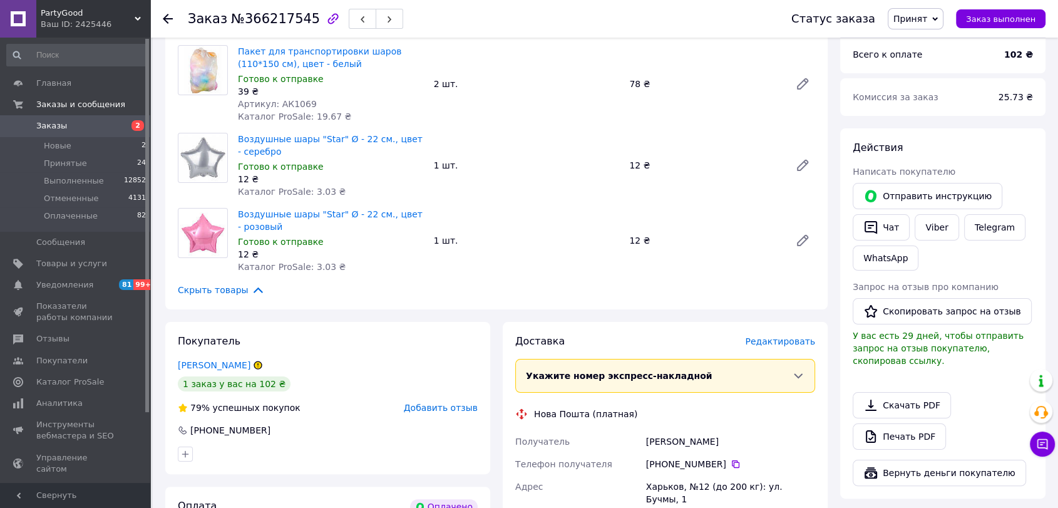
scroll to position [163, 0]
